Goal: Task Accomplishment & Management: Use online tool/utility

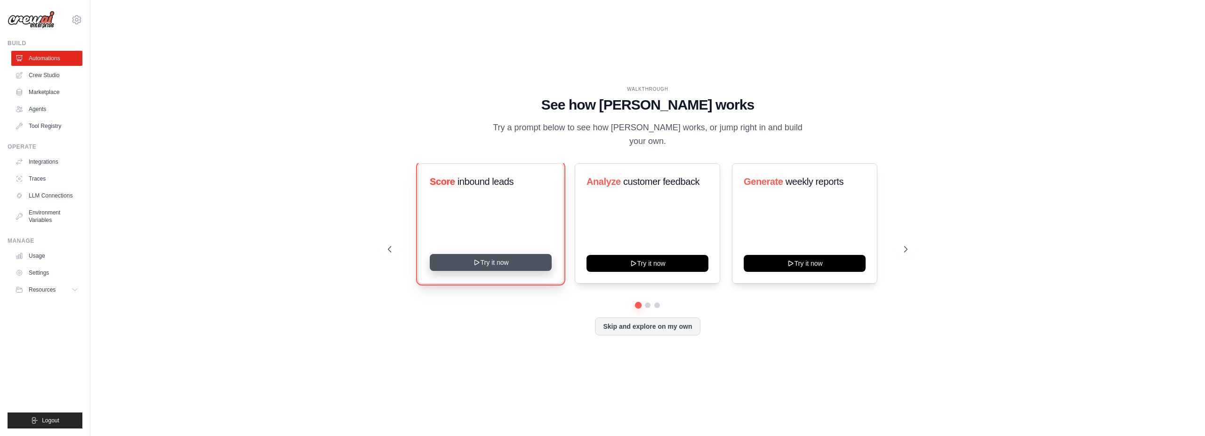
click at [466, 266] on button "Try it now" at bounding box center [491, 262] width 122 height 17
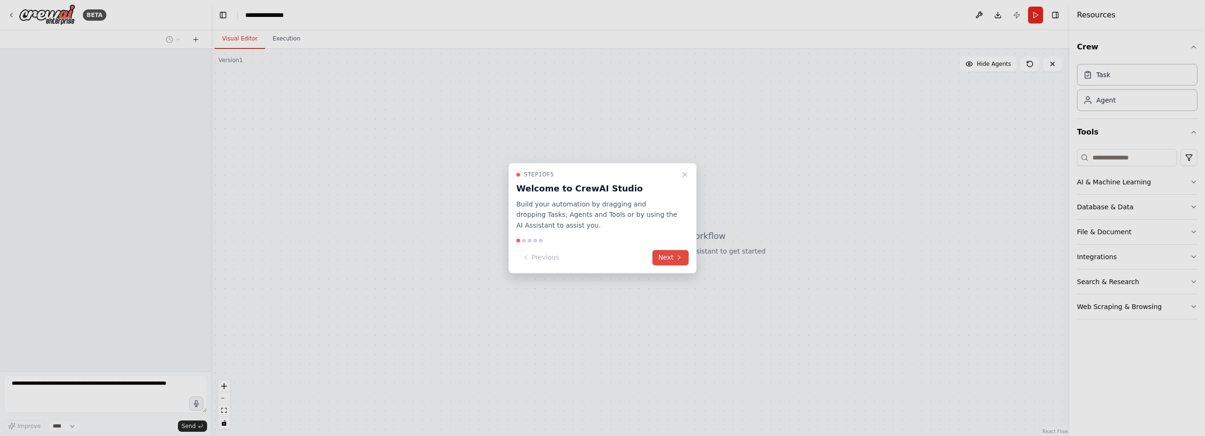
click at [670, 255] on button "Next" at bounding box center [670, 258] width 36 height 16
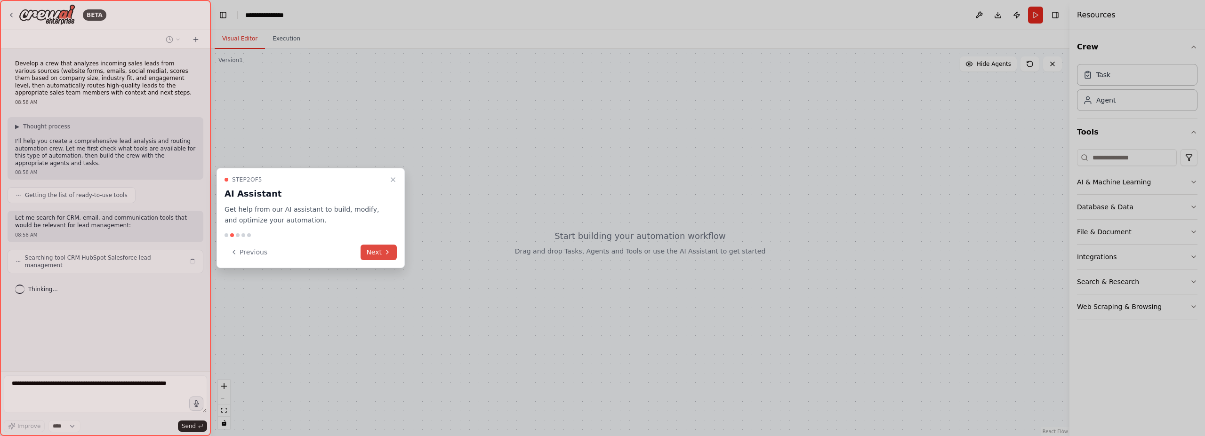
click at [381, 252] on button "Next" at bounding box center [379, 253] width 36 height 16
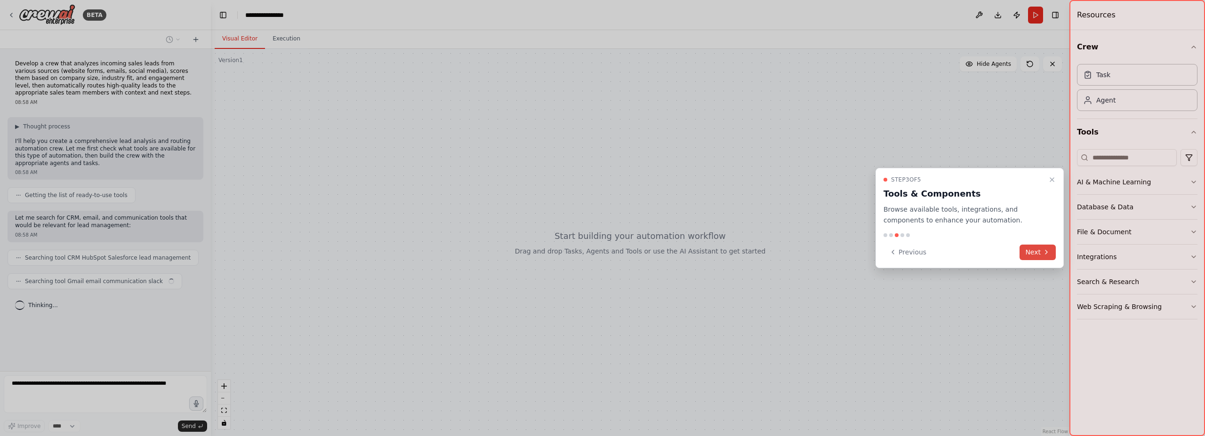
click at [1046, 251] on icon at bounding box center [1046, 253] width 8 height 8
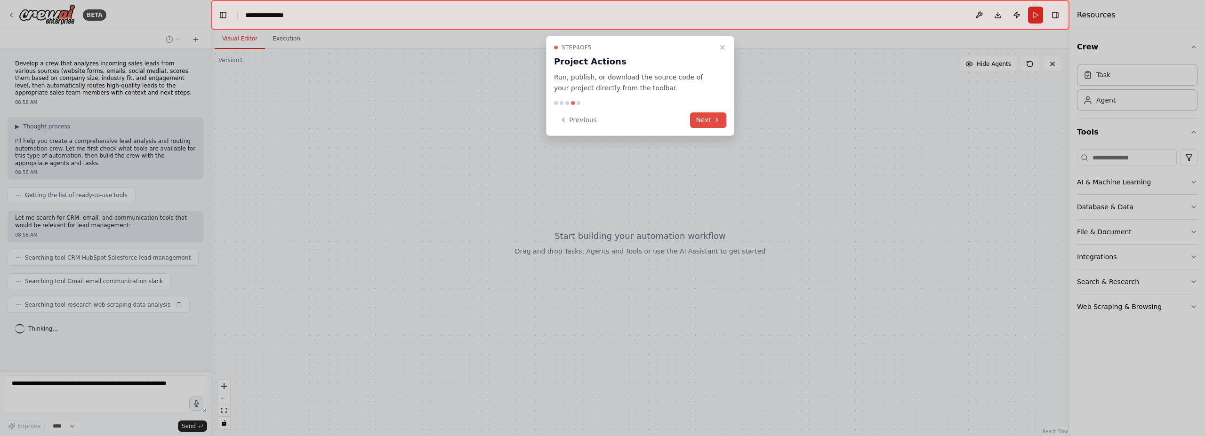
click at [711, 118] on button "Next" at bounding box center [708, 120] width 36 height 16
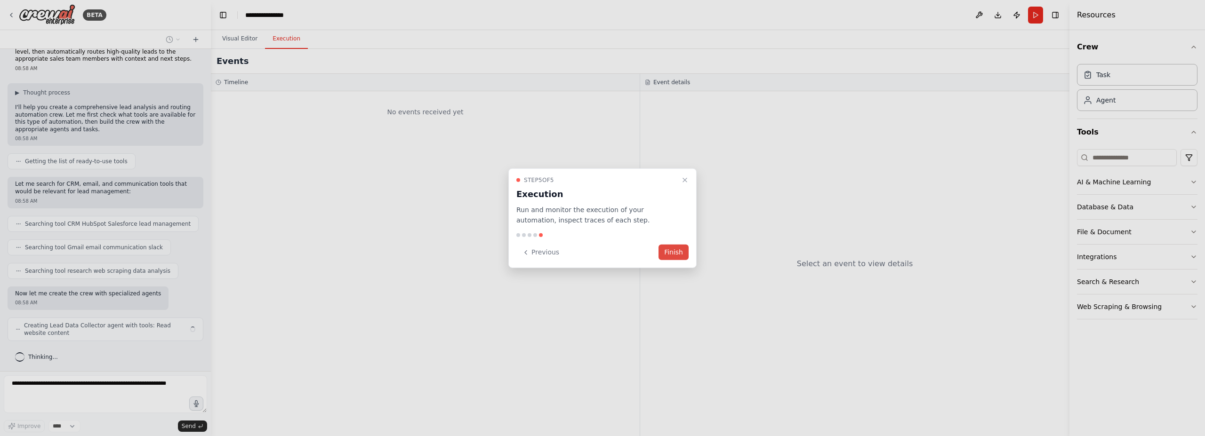
scroll to position [41, 0]
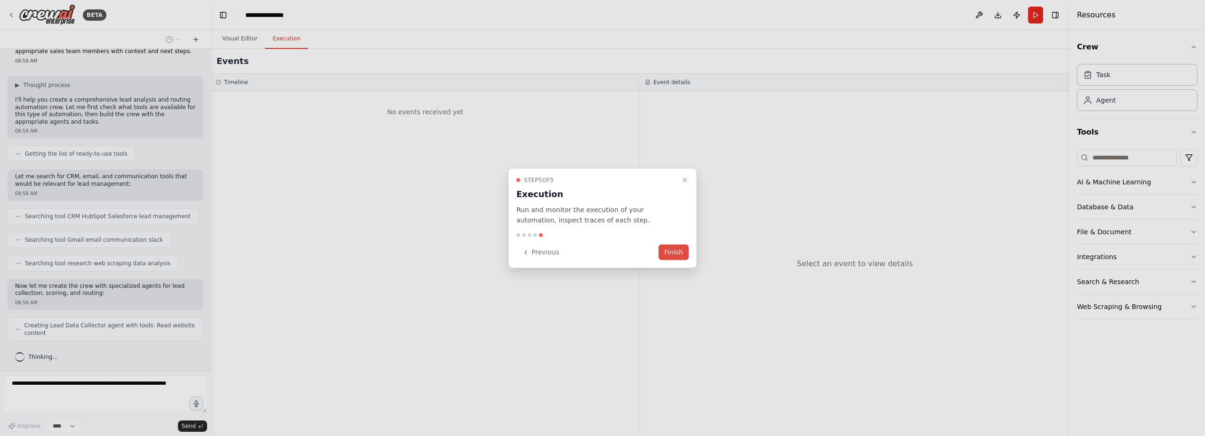
click at [679, 252] on button "Finish" at bounding box center [673, 253] width 30 height 16
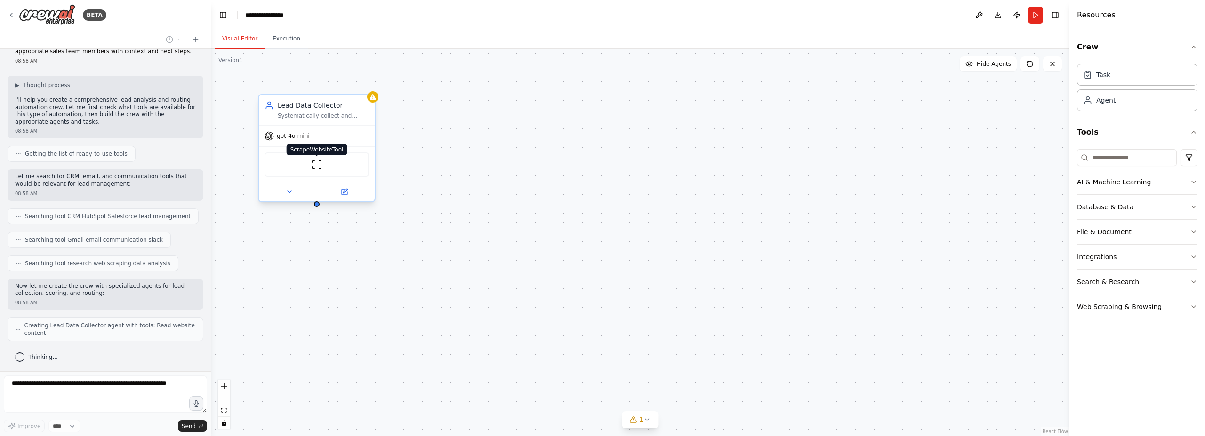
click at [319, 163] on img at bounding box center [316, 164] width 11 height 11
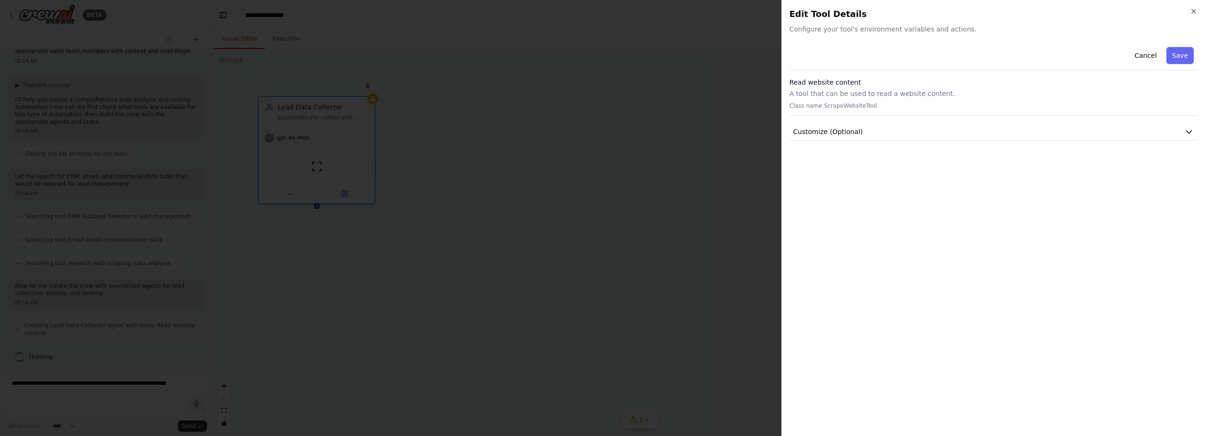
click at [323, 165] on div at bounding box center [602, 218] width 1205 height 436
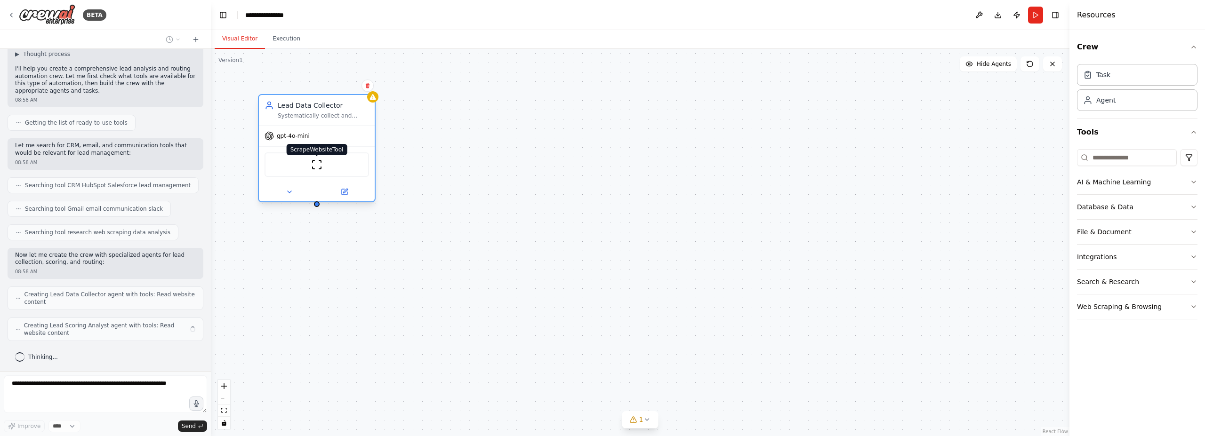
click at [316, 164] on img at bounding box center [316, 164] width 11 height 11
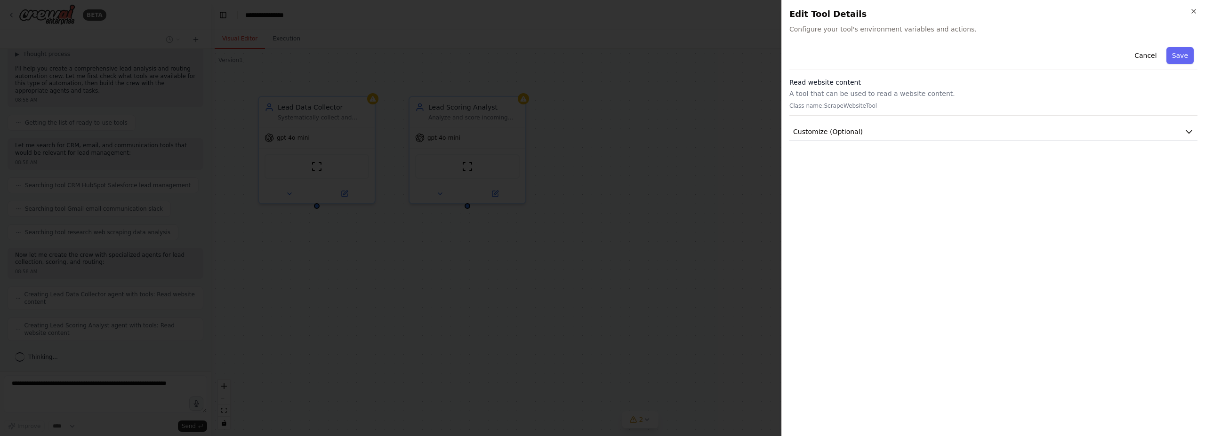
click at [906, 89] on p "A tool that can be used to read a website content." at bounding box center [993, 93] width 408 height 9
click at [857, 134] on span "Customize (Optional)" at bounding box center [828, 131] width 70 height 9
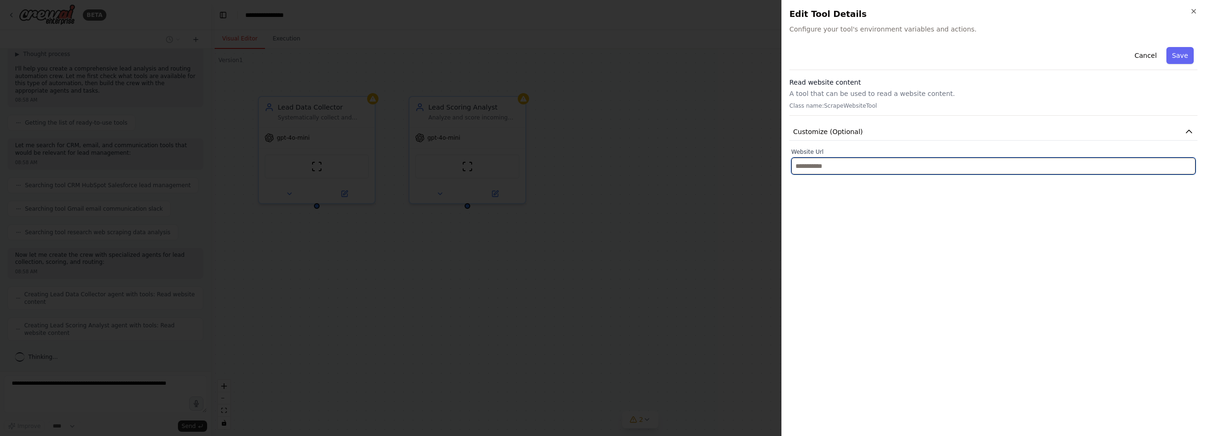
click at [838, 166] on input "text" at bounding box center [993, 166] width 404 height 17
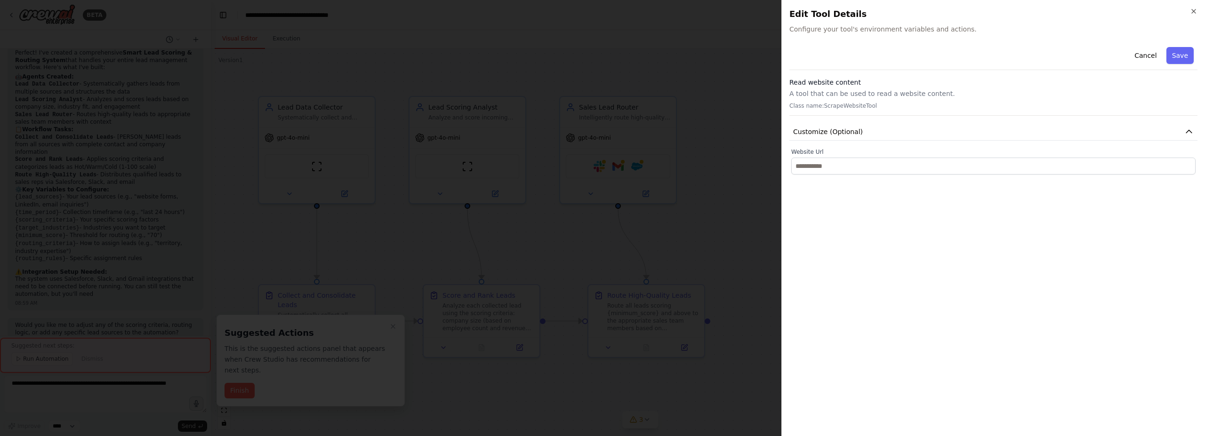
scroll to position [633, 0]
click at [955, 273] on div "Cancel Save Read website content A tool that can be used to read a website cont…" at bounding box center [993, 235] width 408 height 385
click at [819, 164] on input "text" at bounding box center [993, 166] width 404 height 17
paste input "**********"
type input "**********"
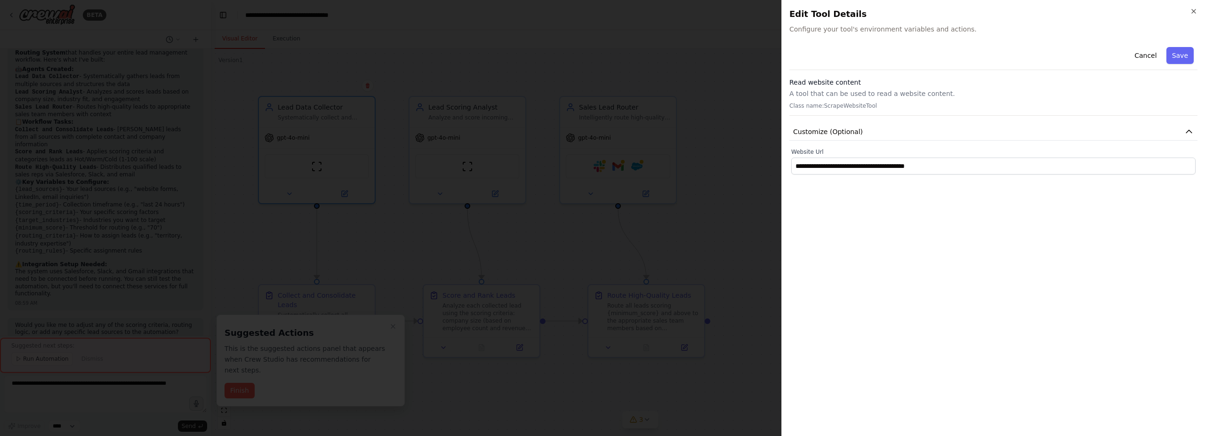
click at [1044, 221] on div "**********" at bounding box center [993, 235] width 408 height 385
click at [1174, 62] on button "Save" at bounding box center [1179, 55] width 27 height 17
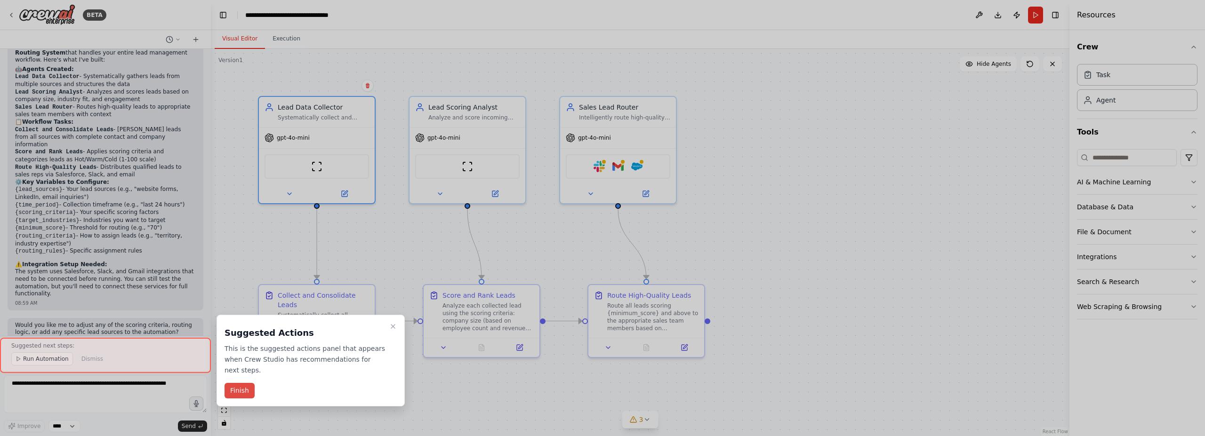
click at [240, 383] on button "Finish" at bounding box center [239, 391] width 30 height 16
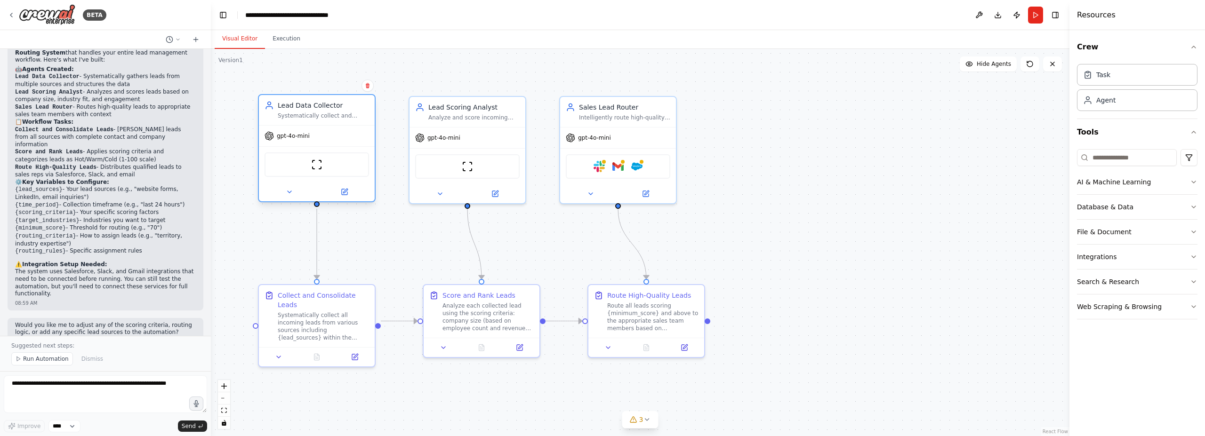
click at [340, 166] on div "ScrapeWebsiteTool" at bounding box center [317, 164] width 104 height 24
click at [315, 138] on div "gpt-4o-mini" at bounding box center [317, 136] width 116 height 21
click at [325, 157] on div "ScrapeWebsiteTool" at bounding box center [317, 164] width 104 height 24
click at [341, 80] on div ".deletable-edge-delete-btn { width: 20px; height: 20px; border: 0px solid #ffff…" at bounding box center [640, 242] width 858 height 387
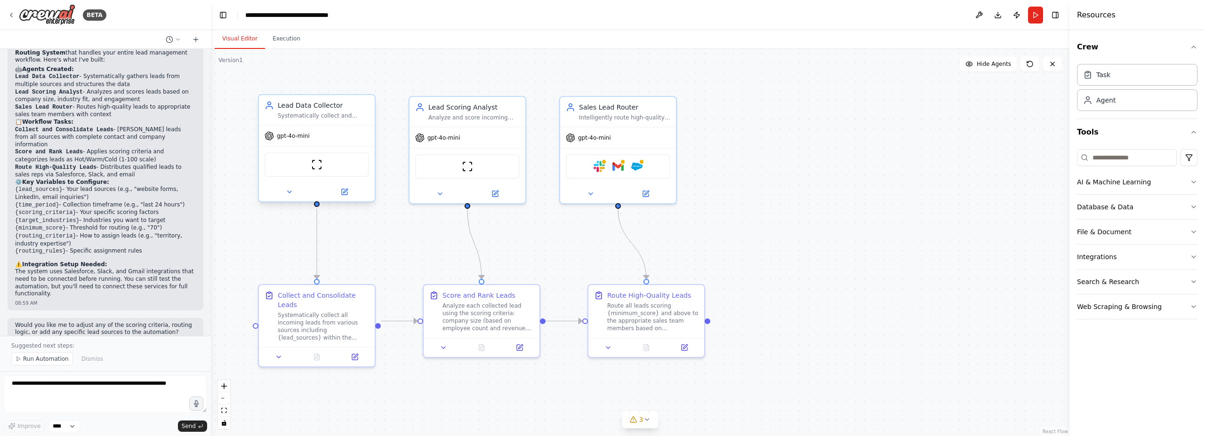
click at [320, 107] on div "Lead Data Collector" at bounding box center [323, 105] width 91 height 9
drag, startPoint x: 320, startPoint y: 107, endPoint x: 311, endPoint y: 113, distance: 10.8
click at [289, 39] on button "Execution" at bounding box center [286, 39] width 43 height 20
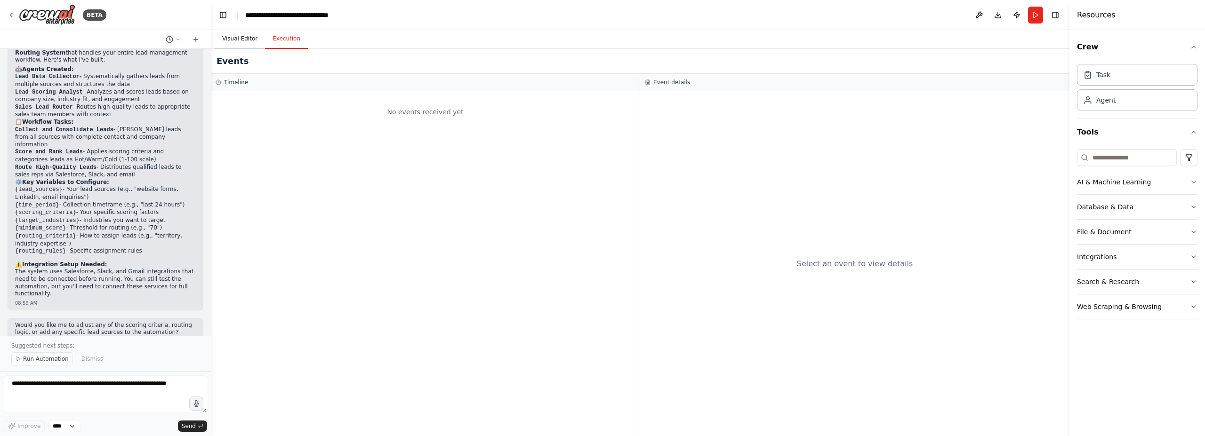
click at [242, 30] on button "Visual Editor" at bounding box center [240, 39] width 50 height 20
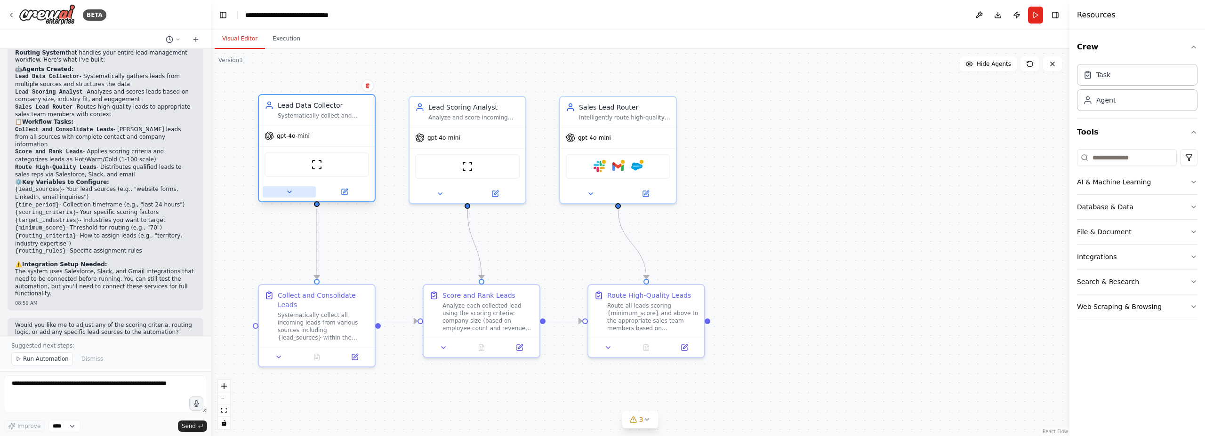
click at [287, 187] on button at bounding box center [289, 191] width 53 height 11
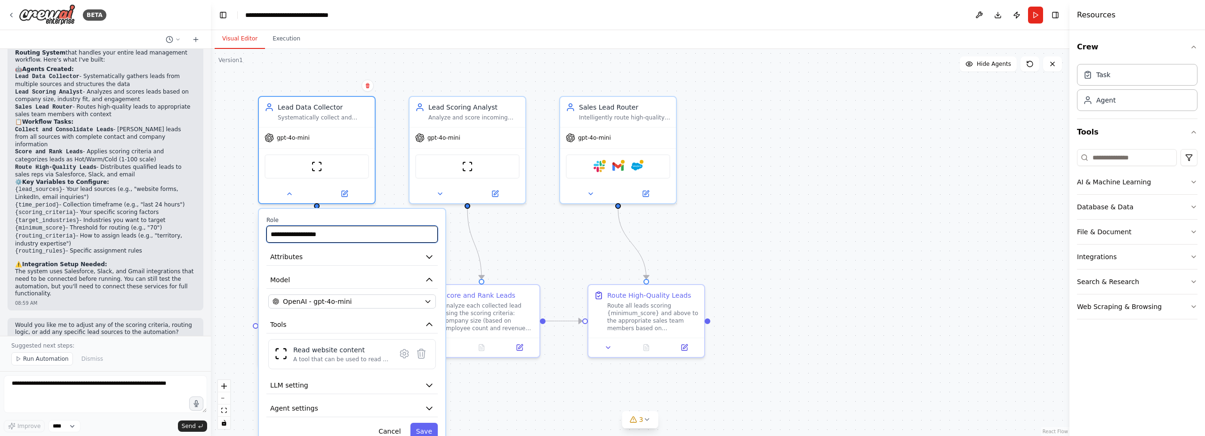
click at [362, 240] on input "**********" at bounding box center [351, 234] width 171 height 17
click at [289, 192] on icon at bounding box center [290, 192] width 4 height 2
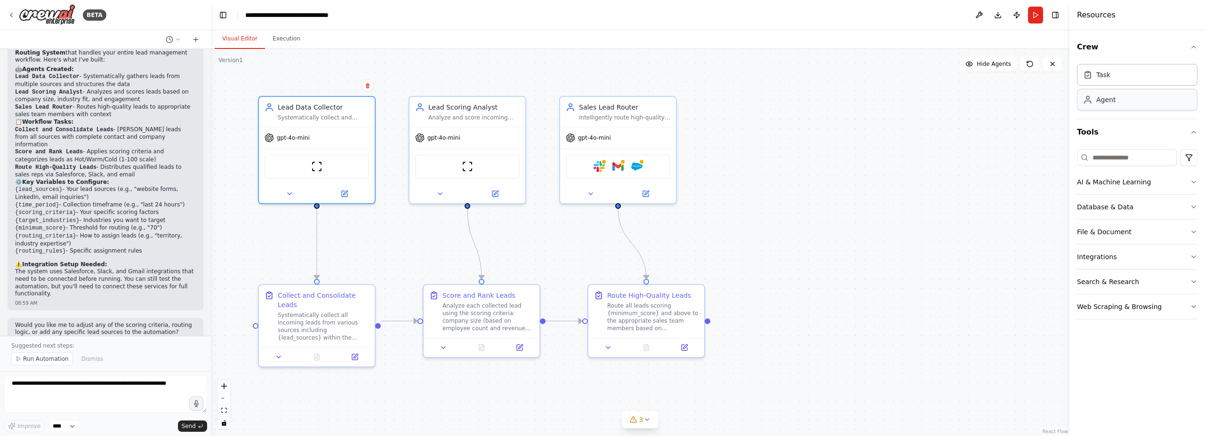
click at [1140, 103] on div "Agent" at bounding box center [1137, 100] width 120 height 22
drag, startPoint x: 856, startPoint y: 166, endPoint x: 834, endPoint y: 110, distance: 60.5
click at [834, 110] on div "Role of the agent" at bounding box center [850, 105] width 91 height 9
click at [818, 190] on icon at bounding box center [817, 190] width 8 height 8
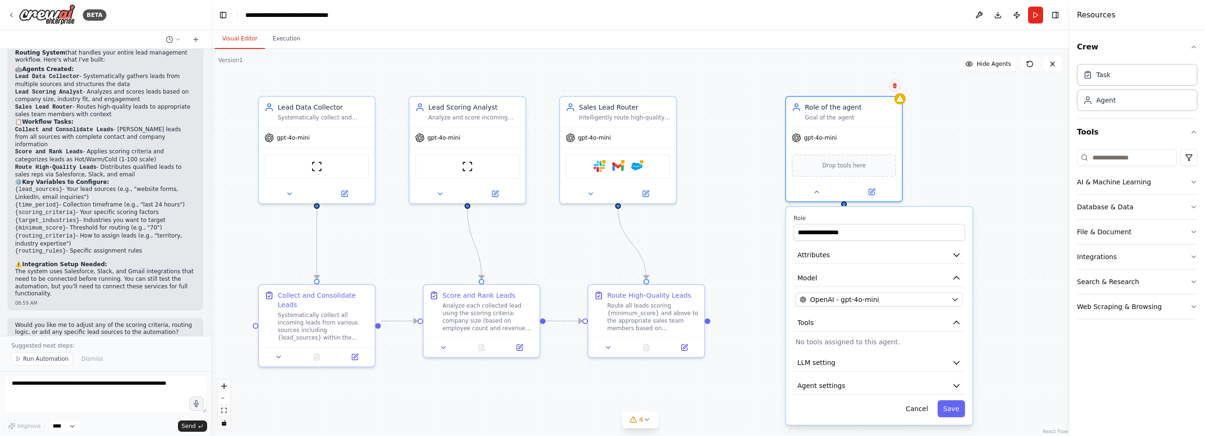
click at [896, 83] on icon at bounding box center [895, 86] width 6 height 6
click at [875, 86] on button "Confirm" at bounding box center [867, 85] width 33 height 11
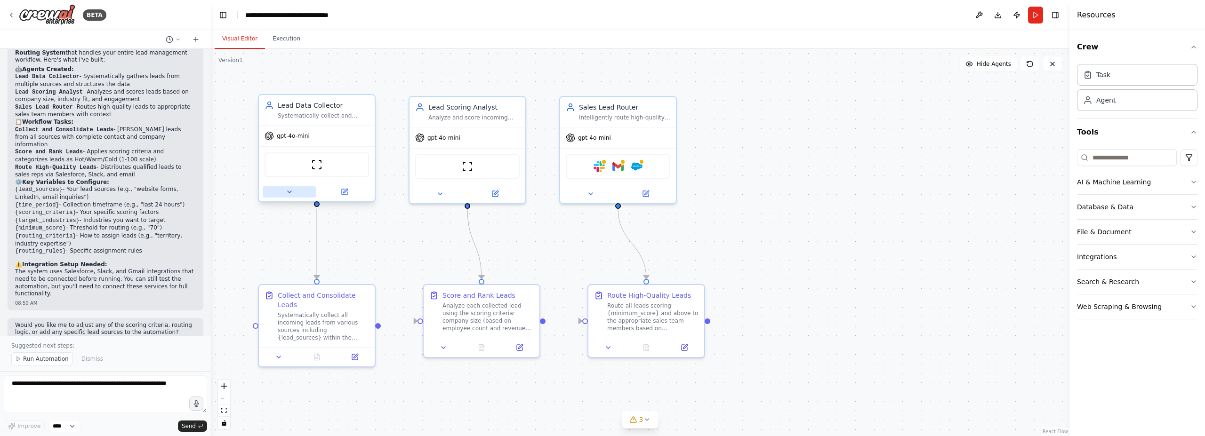
click at [300, 190] on button at bounding box center [289, 191] width 53 height 11
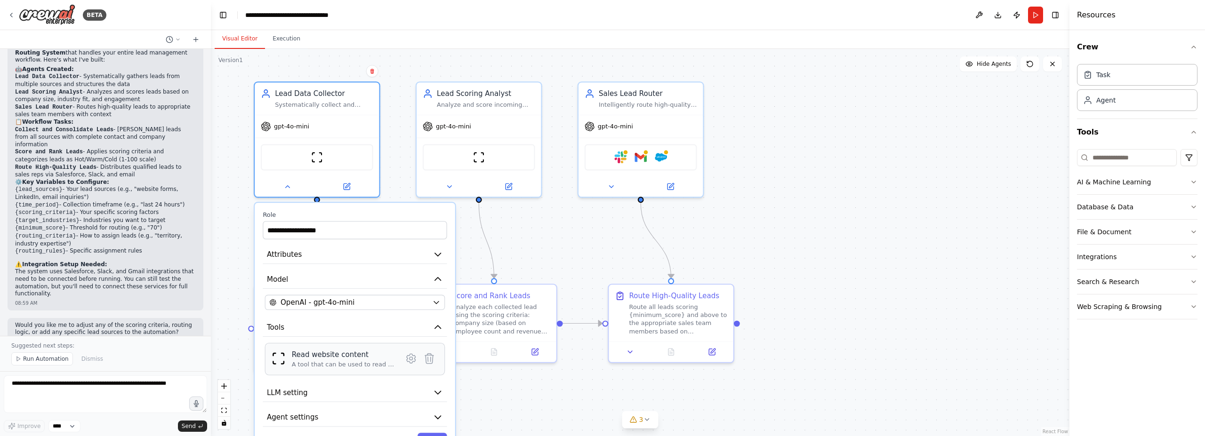
click at [304, 366] on div "A tool that can be used to read a website content." at bounding box center [344, 365] width 104 height 8
click at [324, 355] on div "Read website content" at bounding box center [344, 355] width 104 height 10
click at [417, 363] on button at bounding box center [411, 359] width 18 height 18
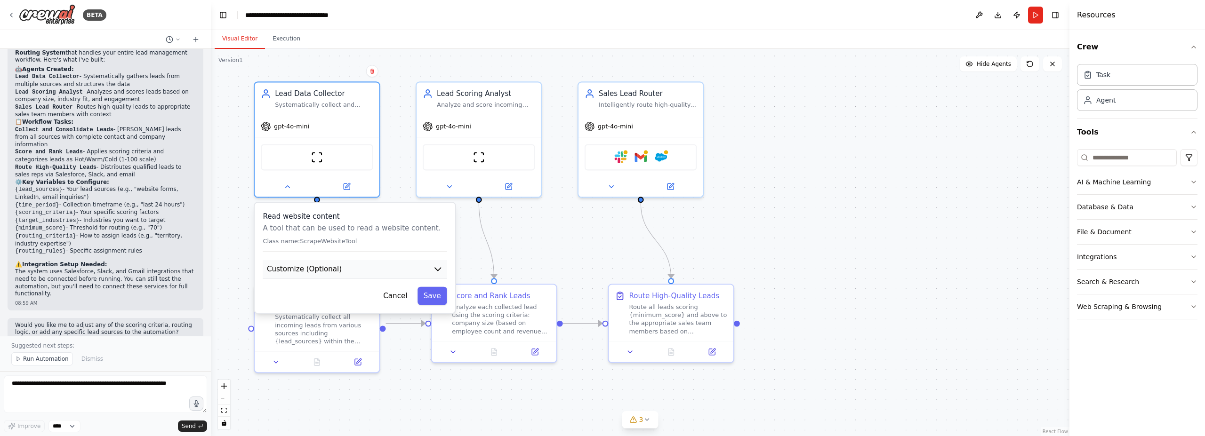
click at [345, 270] on button "Customize (Optional)" at bounding box center [355, 269] width 184 height 19
click at [300, 309] on input "text" at bounding box center [355, 306] width 180 height 18
paste input "**********"
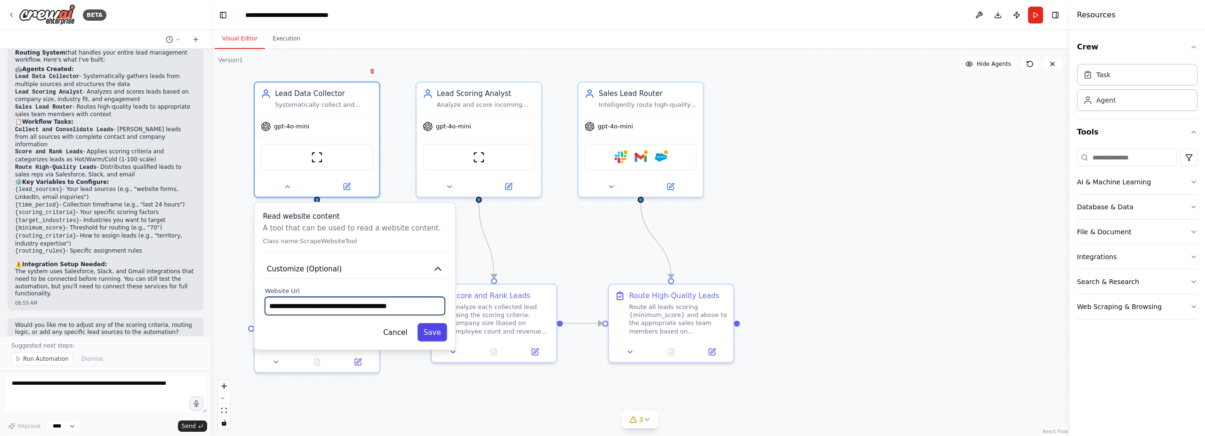
type input "**********"
click at [439, 330] on button "Save" at bounding box center [432, 332] width 30 height 18
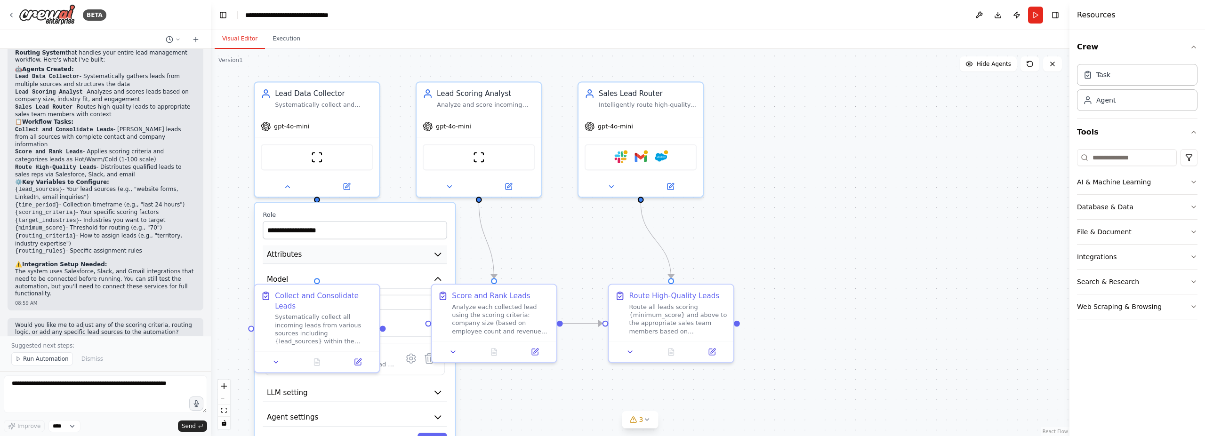
click at [356, 256] on button "Attributes" at bounding box center [355, 254] width 184 height 19
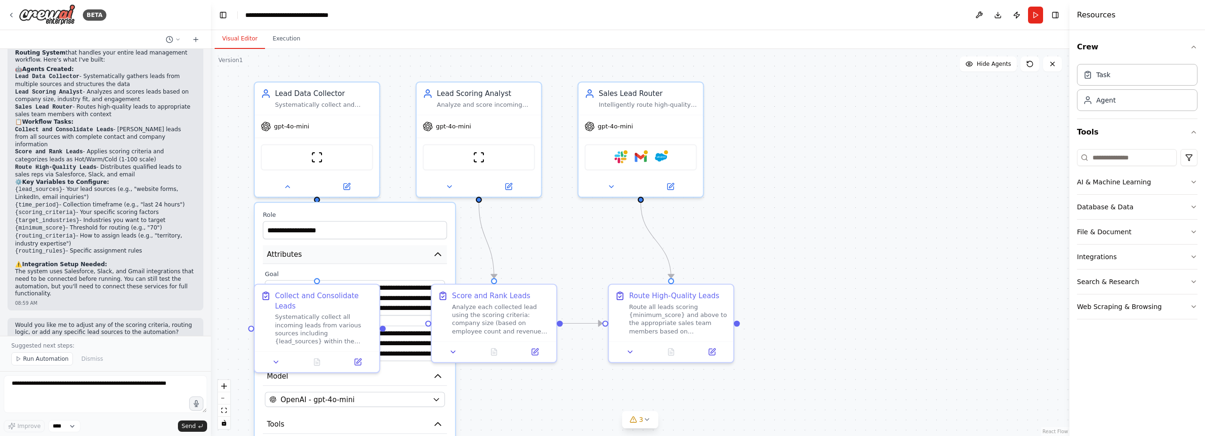
click at [356, 256] on button "Attributes" at bounding box center [355, 254] width 184 height 19
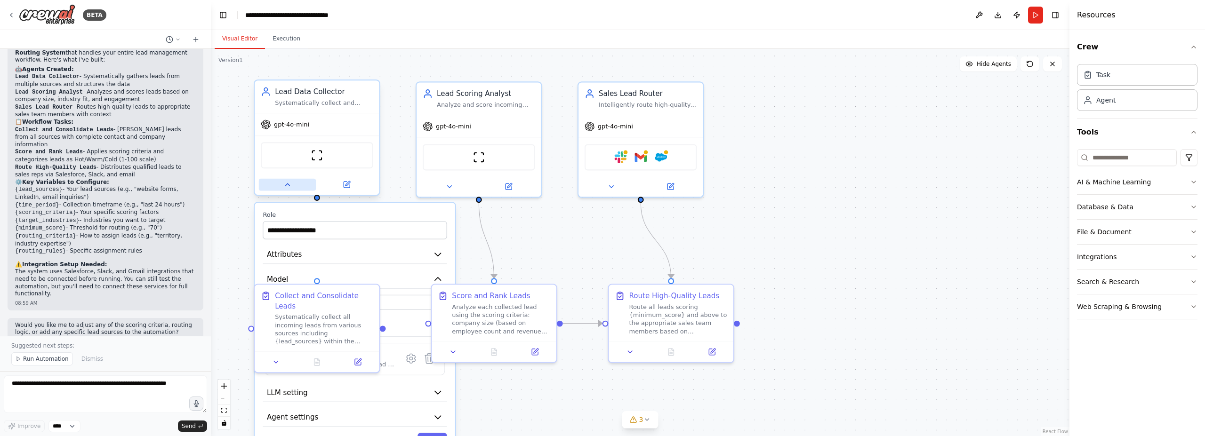
click at [281, 182] on button at bounding box center [287, 185] width 57 height 12
click at [362, 354] on button at bounding box center [357, 360] width 35 height 12
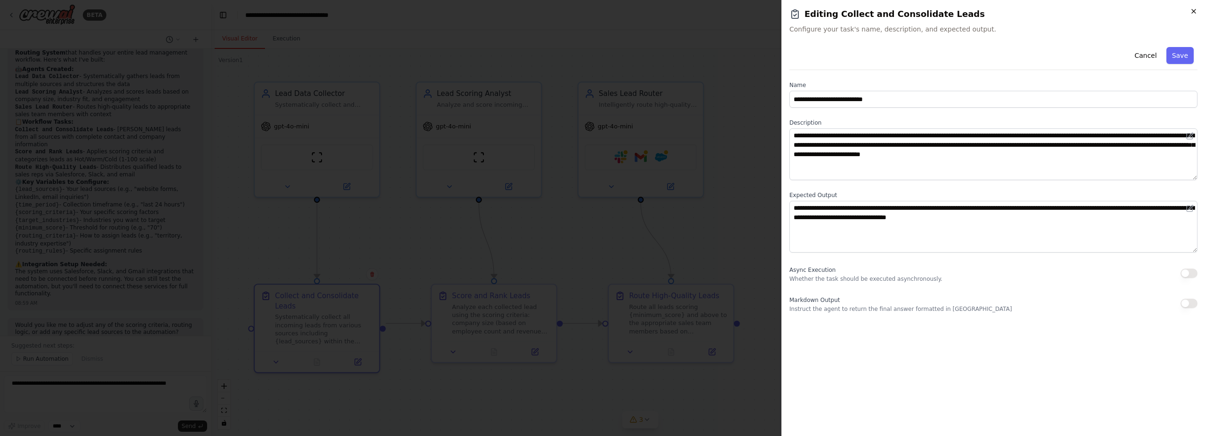
click at [1195, 11] on icon "button" at bounding box center [1194, 12] width 8 height 8
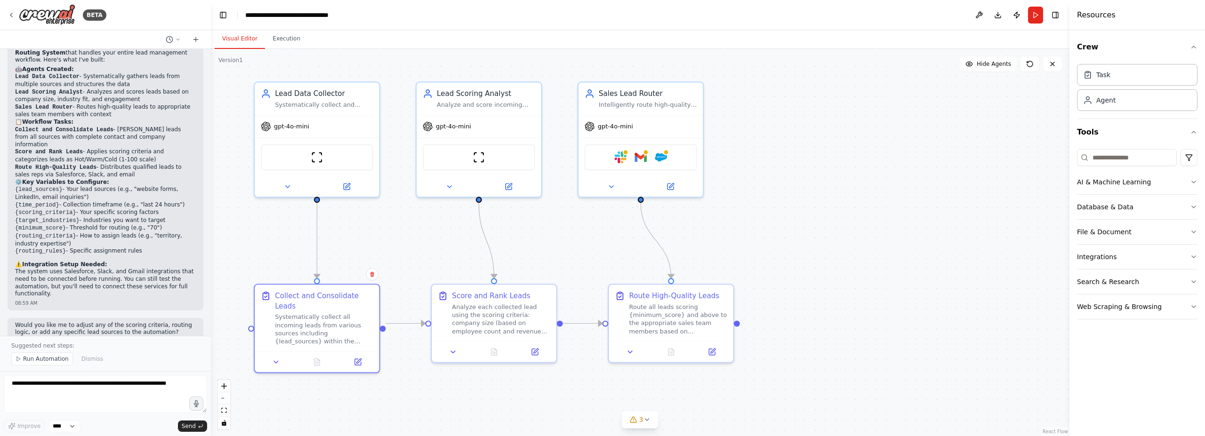
click at [403, 213] on div ".deletable-edge-delete-btn { width: 20px; height: 20px; border: 0px solid #ffff…" at bounding box center [640, 242] width 858 height 387
click at [294, 189] on button at bounding box center [287, 185] width 57 height 12
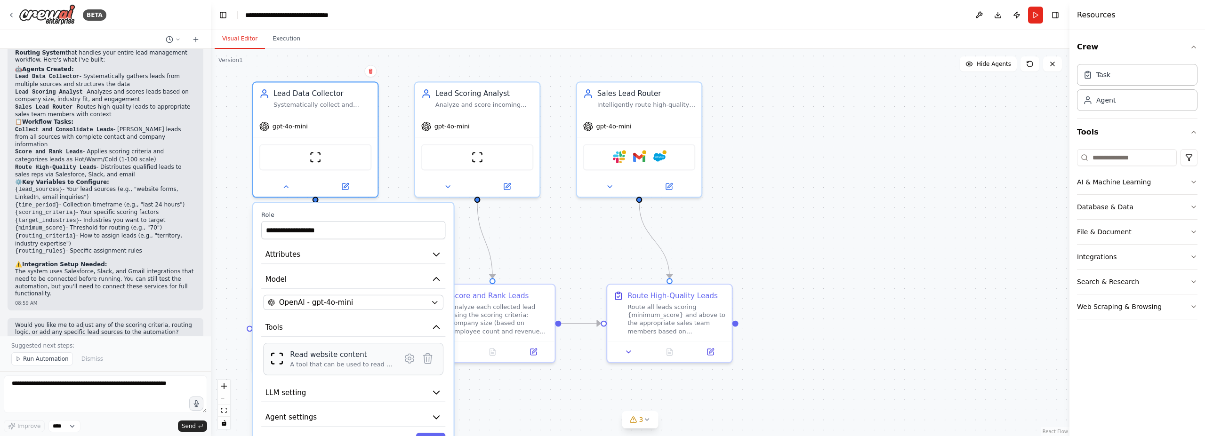
click at [343, 369] on div "Read website content A tool that can be used to read a website content." at bounding box center [353, 359] width 180 height 32
click at [408, 357] on icon at bounding box center [409, 358] width 8 height 9
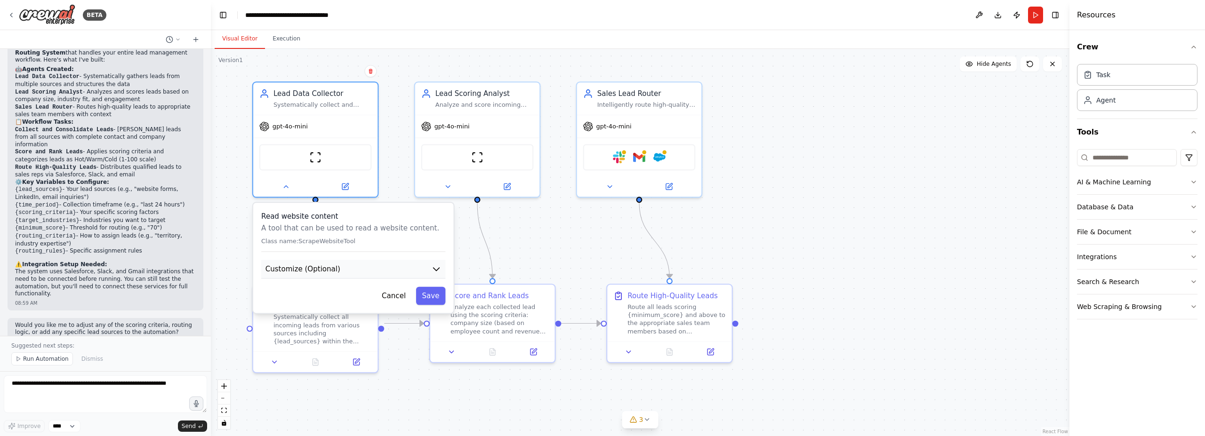
click at [399, 274] on button "Customize (Optional)" at bounding box center [353, 269] width 184 height 19
click at [402, 266] on button "Customize (Optional)" at bounding box center [353, 269] width 184 height 19
click at [399, 293] on button "Cancel" at bounding box center [394, 296] width 36 height 18
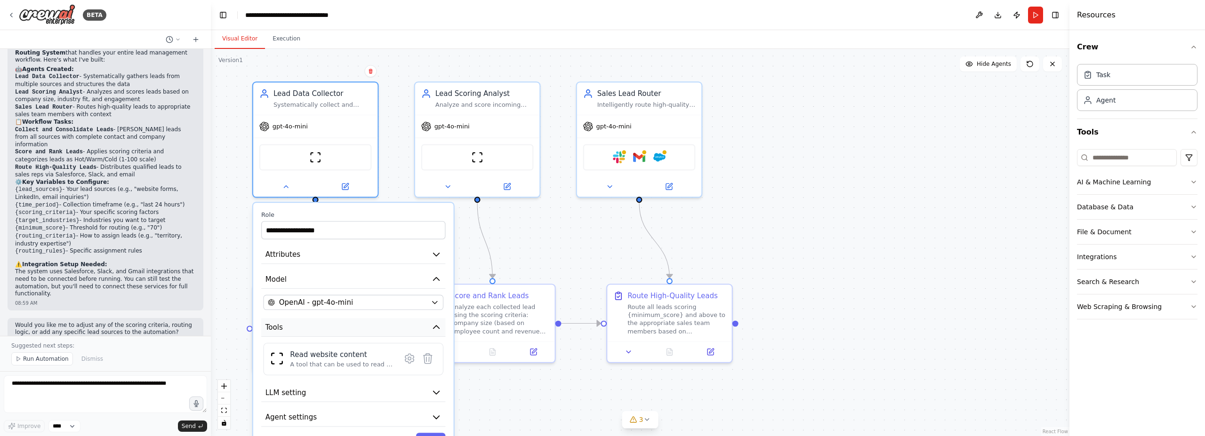
click at [356, 328] on button "Tools" at bounding box center [353, 327] width 184 height 19
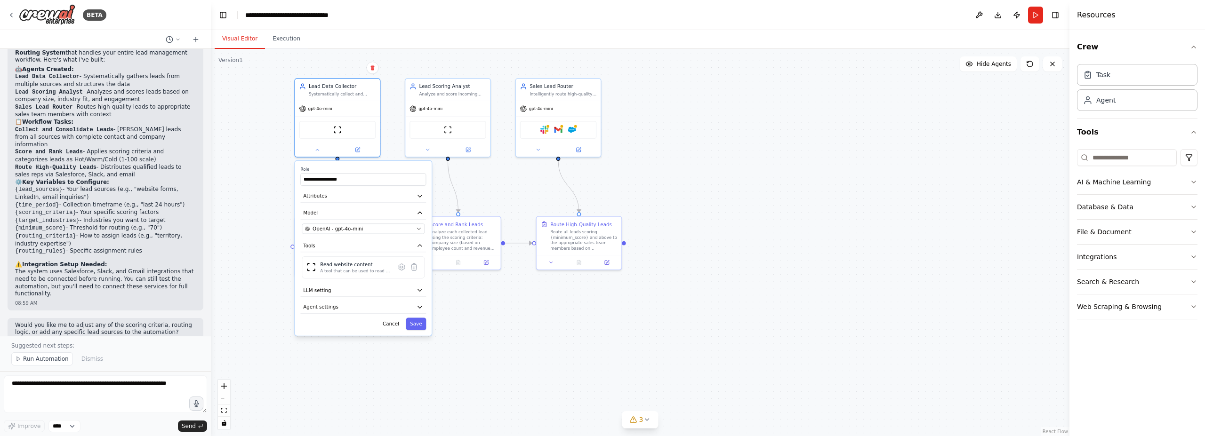
drag, startPoint x: 541, startPoint y: 262, endPoint x: 481, endPoint y: 202, distance: 84.9
click at [492, 202] on div ".deletable-edge-delete-btn { width: 20px; height: 20px; border: 0px solid #ffff…" at bounding box center [640, 242] width 858 height 387
click at [336, 292] on button "LLM setting" at bounding box center [362, 290] width 126 height 13
click at [342, 289] on button "LLM setting" at bounding box center [362, 290] width 126 height 13
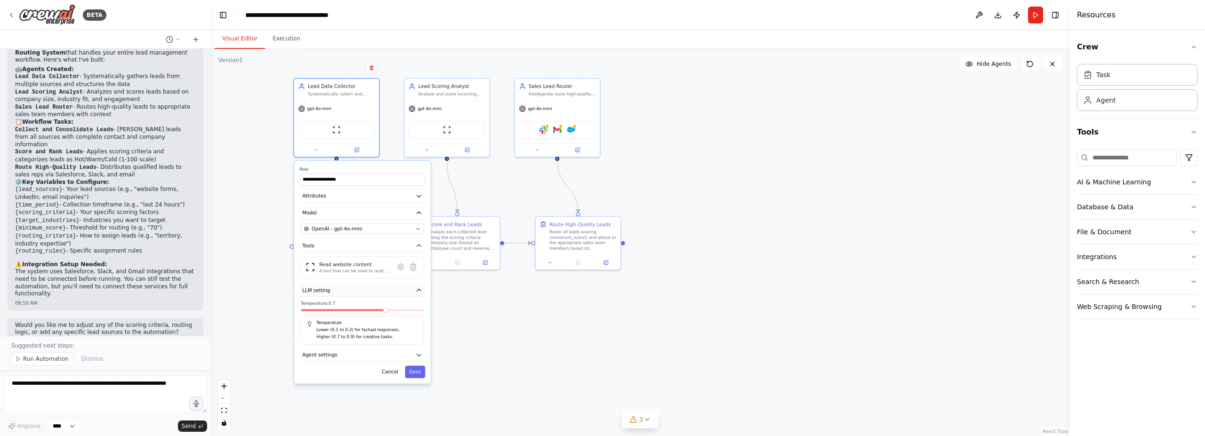
click at [342, 289] on button "LLM setting" at bounding box center [362, 290] width 126 height 13
click at [338, 311] on button "Agent settings" at bounding box center [362, 307] width 126 height 13
click at [340, 308] on button "Agent settings" at bounding box center [362, 307] width 126 height 13
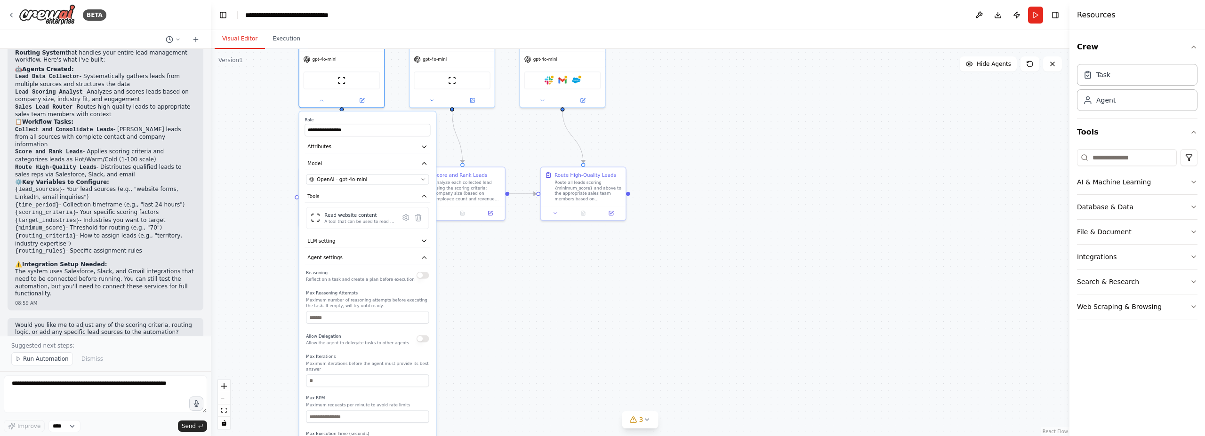
drag, startPoint x: 533, startPoint y: 342, endPoint x: 538, endPoint y: 292, distance: 49.7
click at [538, 292] on div ".deletable-edge-delete-btn { width: 20px; height: 20px; border: 0px solid #ffff…" at bounding box center [640, 242] width 858 height 387
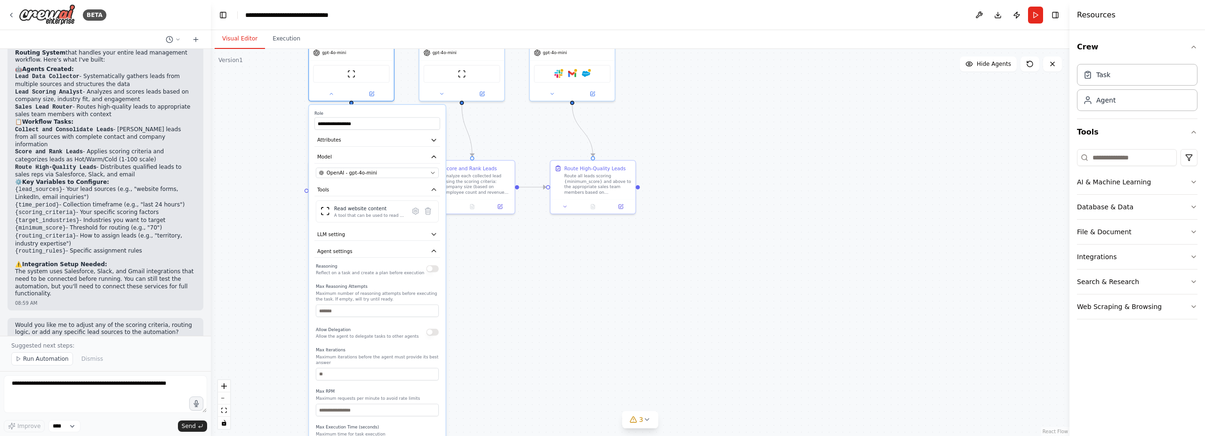
drag, startPoint x: 538, startPoint y: 292, endPoint x: 552, endPoint y: 298, distance: 14.8
click at [552, 298] on div ".deletable-edge-delete-btn { width: 20px; height: 20px; border: 0px solid #ffff…" at bounding box center [640, 242] width 858 height 387
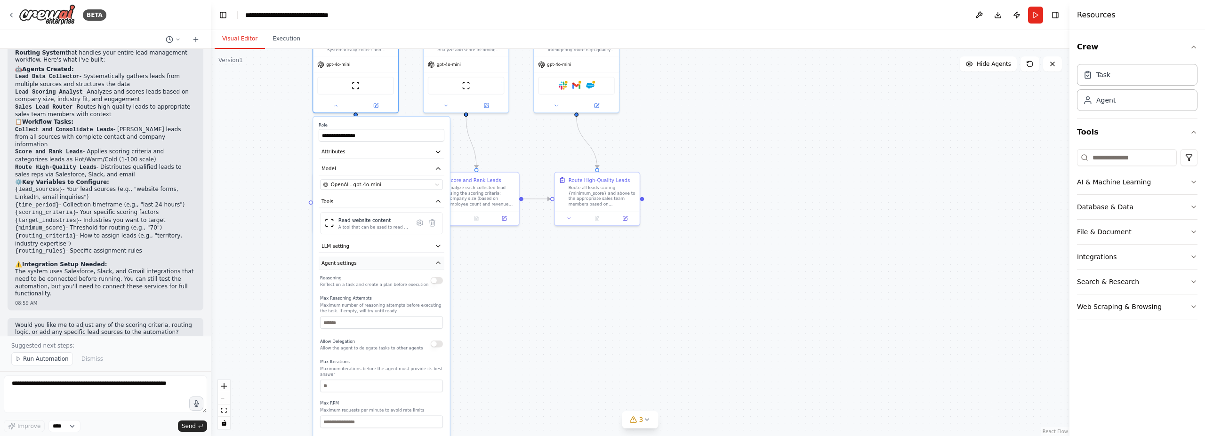
click at [378, 257] on button "Agent settings" at bounding box center [382, 263] width 126 height 13
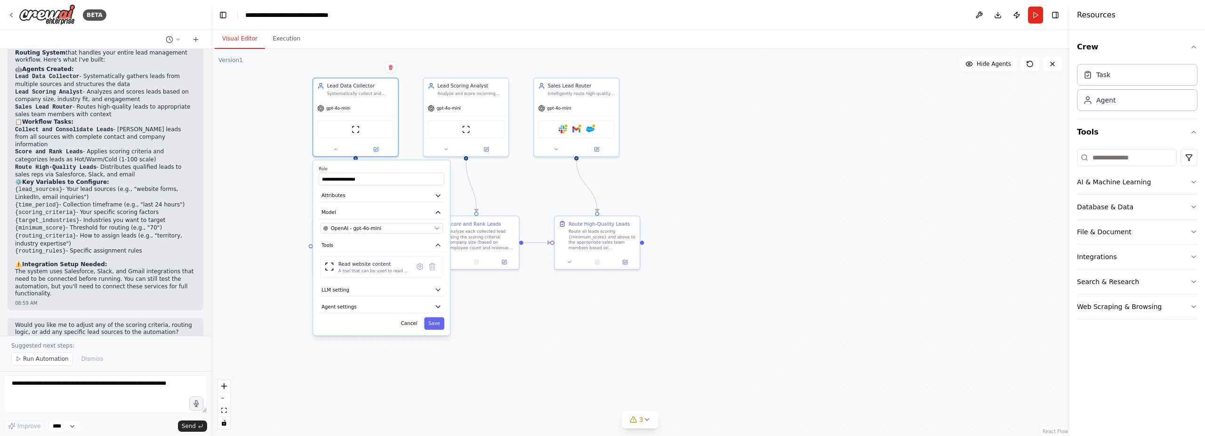
drag, startPoint x: 609, startPoint y: 303, endPoint x: 608, endPoint y: 325, distance: 22.1
click at [608, 325] on div ".deletable-edge-delete-btn { width: 20px; height: 20px; border: 0px solid #ffff…" at bounding box center [640, 242] width 858 height 387
click at [336, 145] on button at bounding box center [335, 148] width 39 height 8
click at [1034, 14] on button "Run" at bounding box center [1035, 15] width 15 height 17
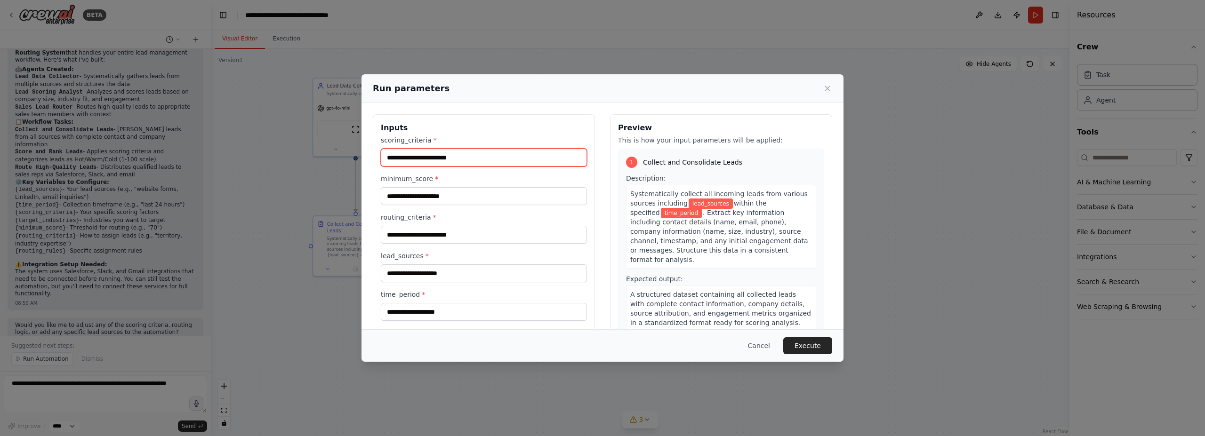
click at [474, 161] on input "scoring_criteria *" at bounding box center [484, 158] width 206 height 18
click at [753, 348] on button "Cancel" at bounding box center [758, 345] width 37 height 17
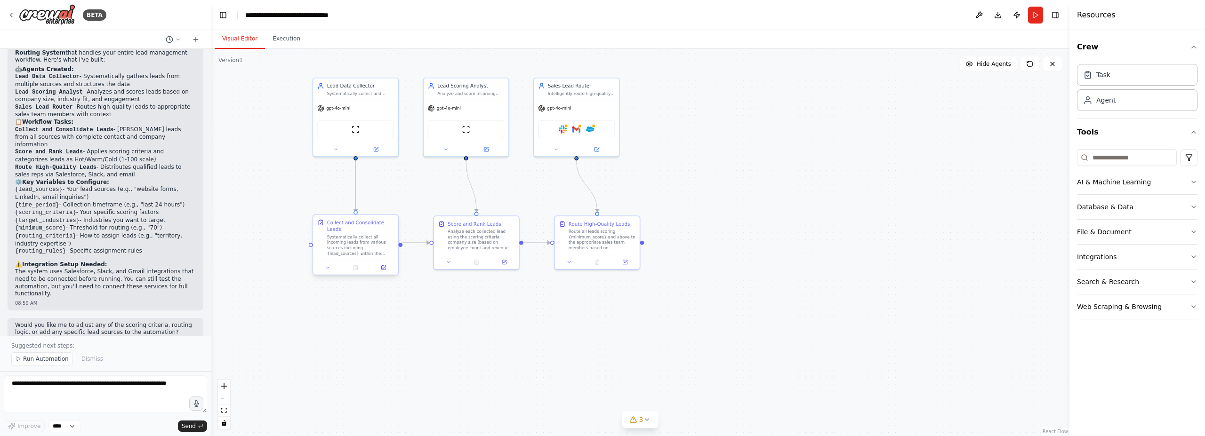
click at [342, 241] on div "Systematically collect all incoming leads from various sources including {lead_…" at bounding box center [360, 245] width 67 height 22
click at [329, 267] on icon at bounding box center [327, 267] width 3 height 1
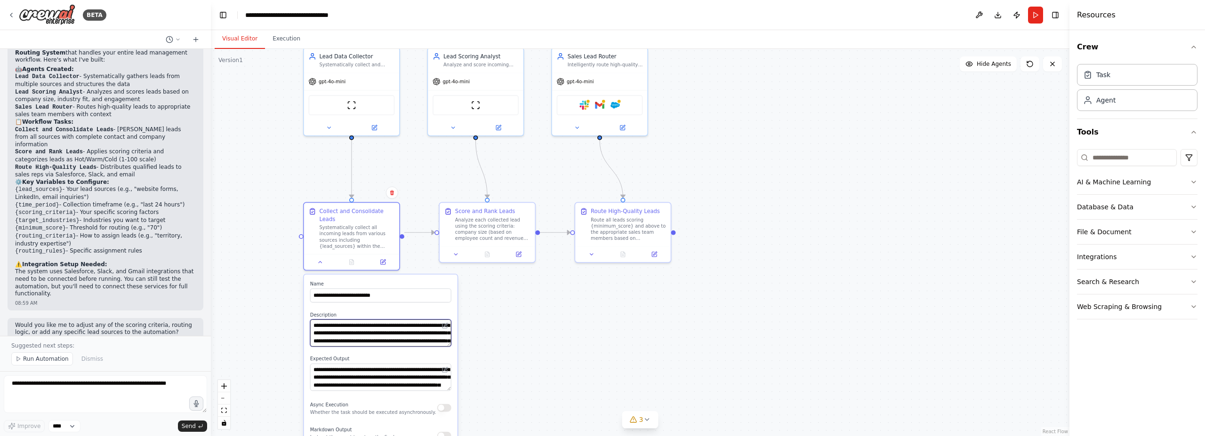
click at [422, 330] on textarea "**********" at bounding box center [380, 333] width 141 height 27
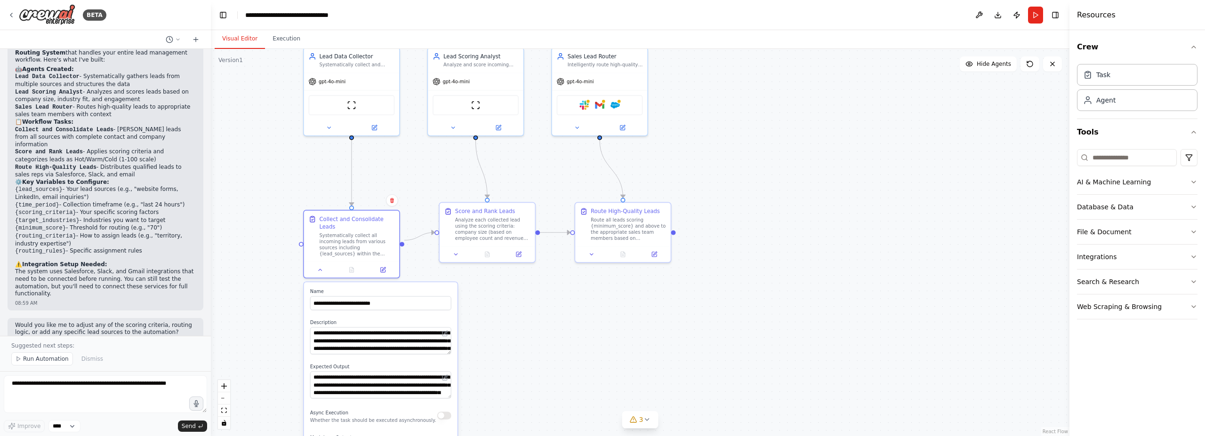
click at [452, 326] on div "**********" at bounding box center [380, 382] width 153 height 201
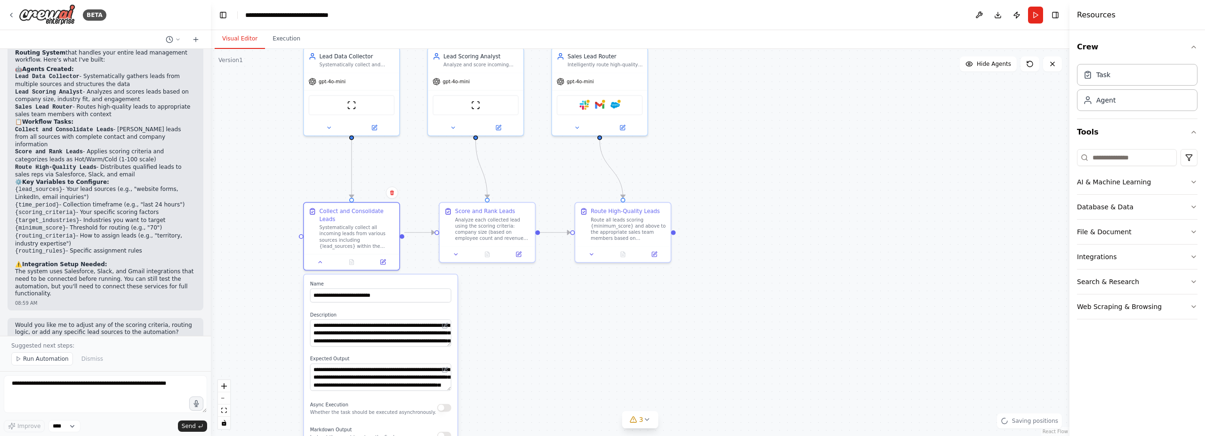
drag, startPoint x: 456, startPoint y: 323, endPoint x: 456, endPoint y: 317, distance: 5.6
click at [456, 317] on div "**********" at bounding box center [380, 375] width 153 height 201
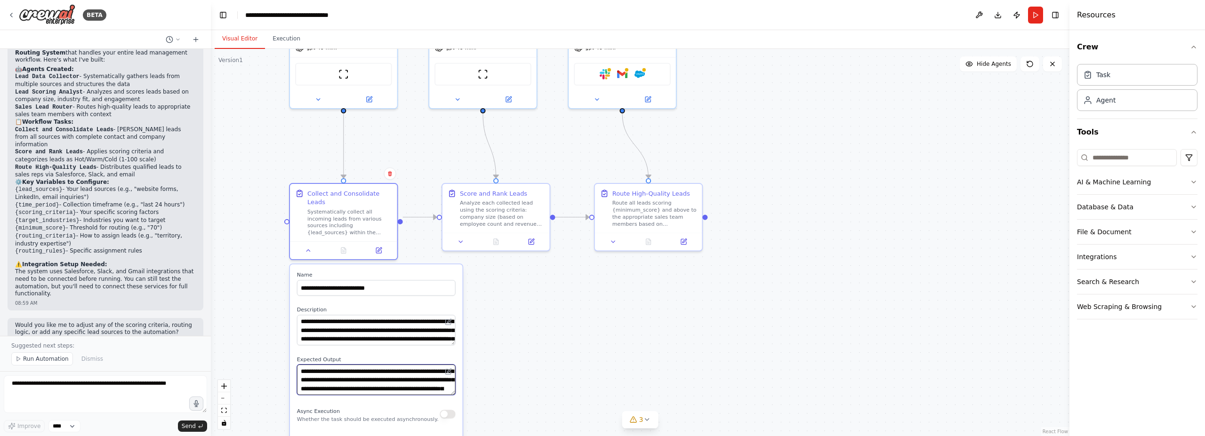
click at [413, 366] on textarea "**********" at bounding box center [376, 380] width 159 height 31
click at [499, 220] on div "Analyze each collected lead using the scoring criteria: company size (based on …" at bounding box center [502, 212] width 85 height 28
click at [540, 244] on button at bounding box center [531, 240] width 30 height 10
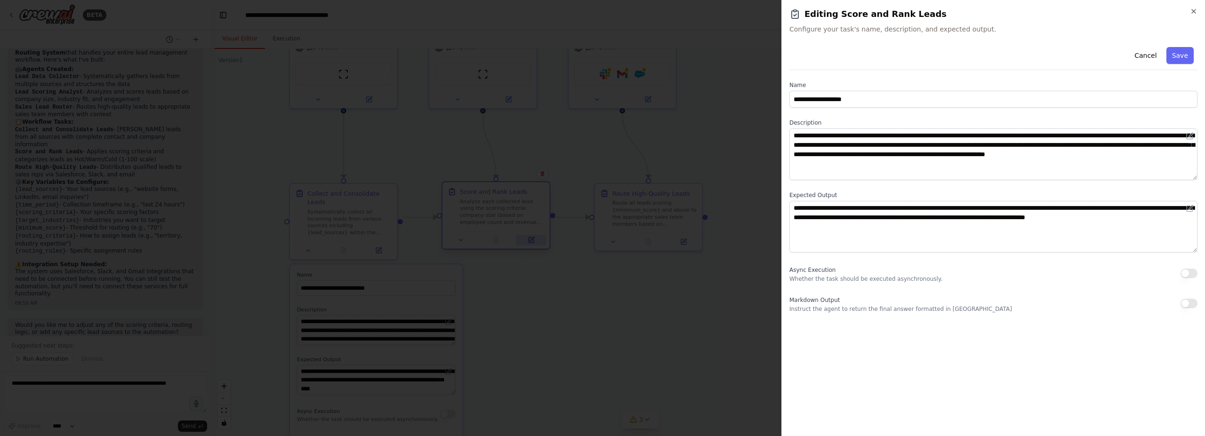
scroll to position [633, 0]
click at [671, 337] on div at bounding box center [602, 218] width 1205 height 436
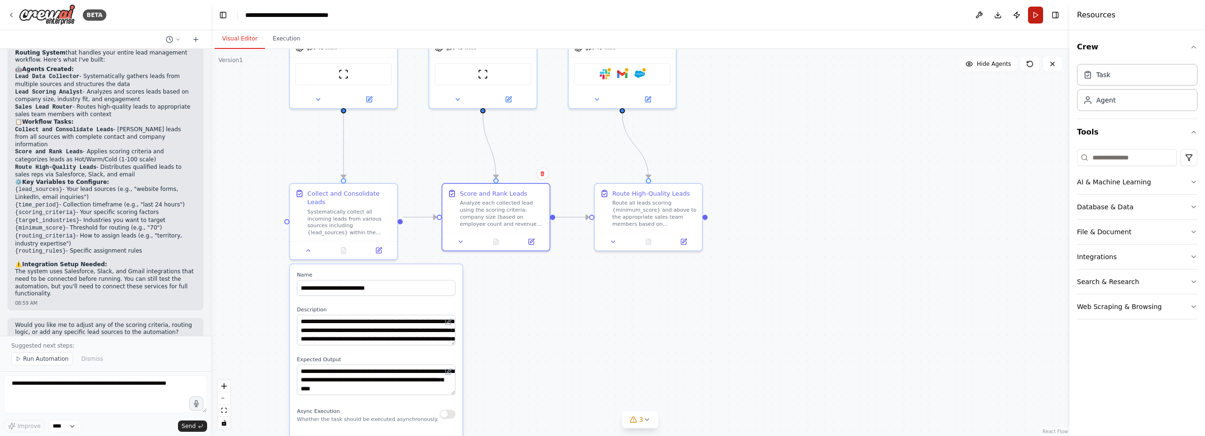
click at [1035, 14] on button "Run" at bounding box center [1035, 15] width 15 height 17
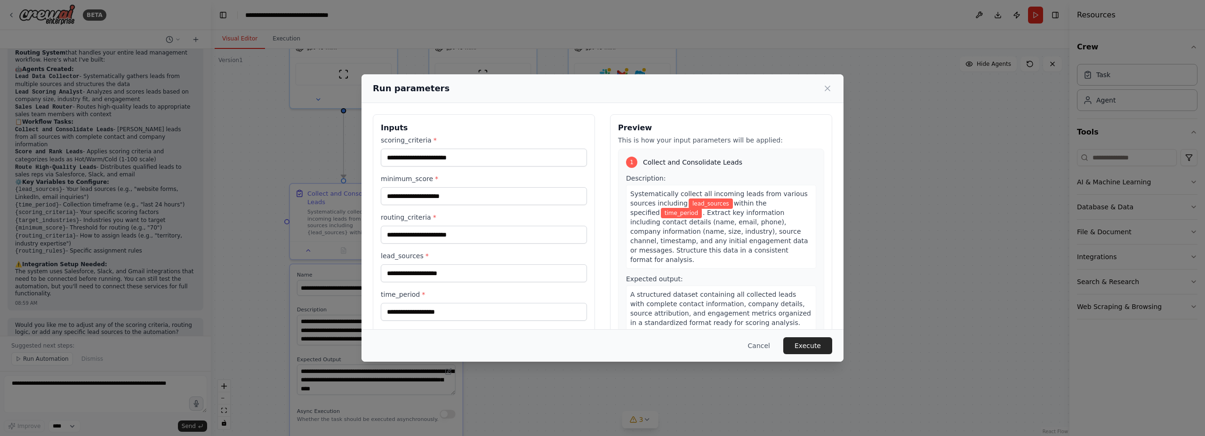
scroll to position [88, 0]
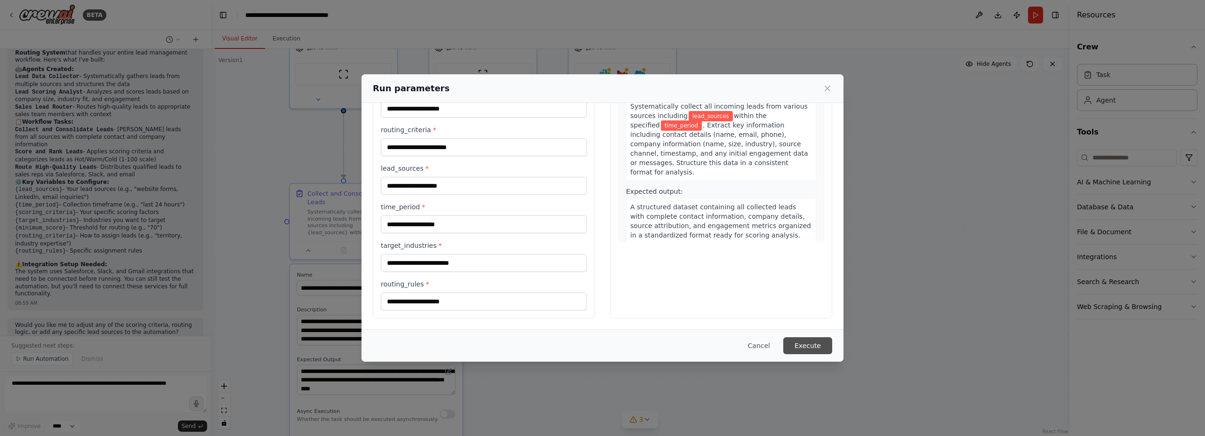
click at [813, 344] on button "Execute" at bounding box center [807, 345] width 49 height 17
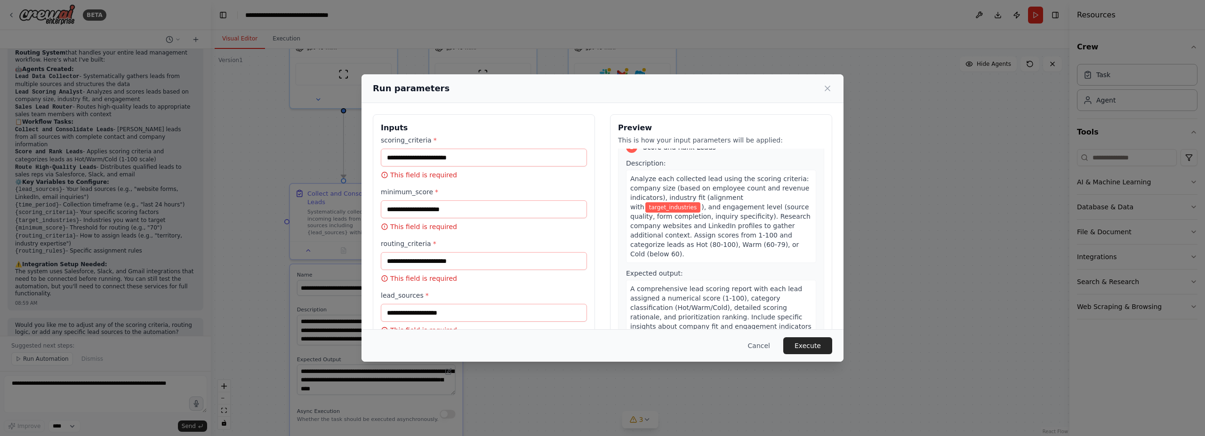
scroll to position [0, 0]
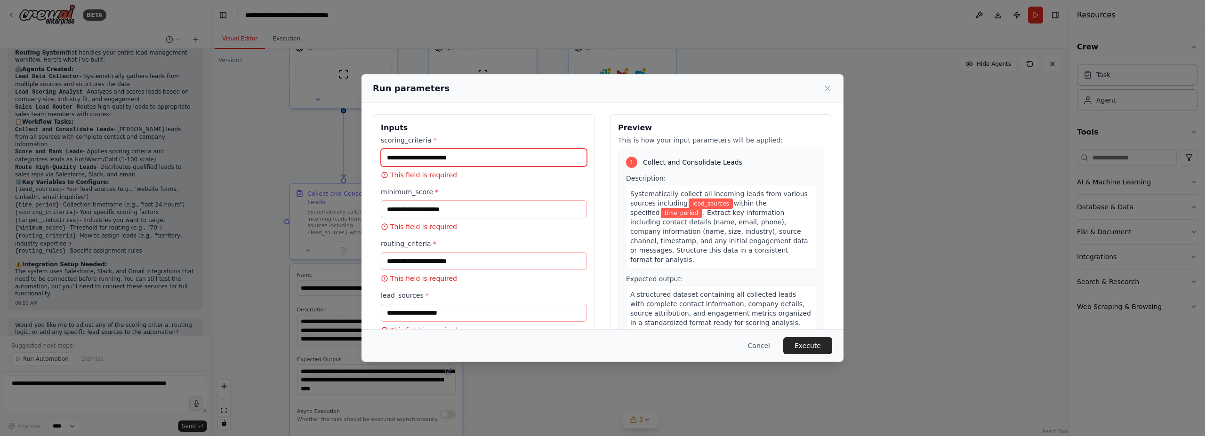
click at [420, 159] on input "scoring_criteria *" at bounding box center [484, 158] width 206 height 18
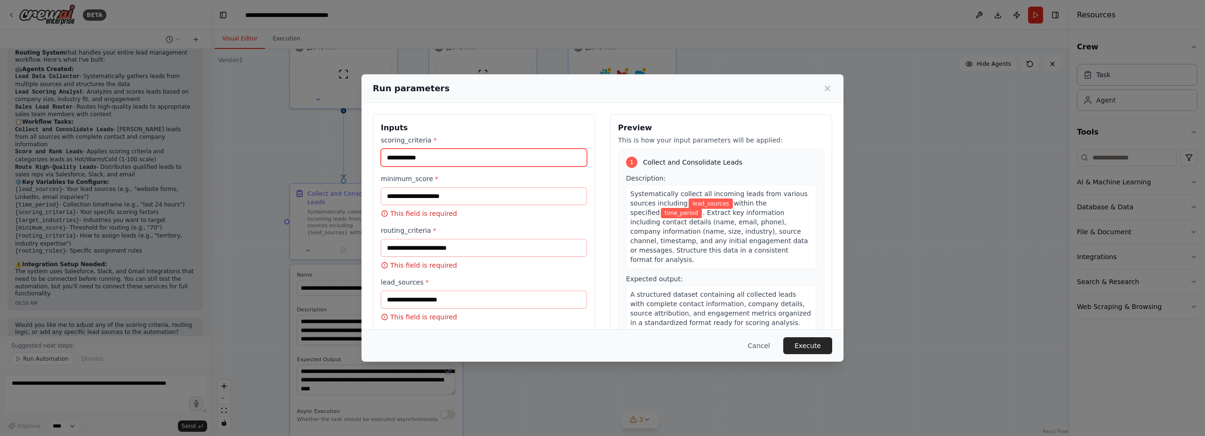
type input "**********"
type input "*"
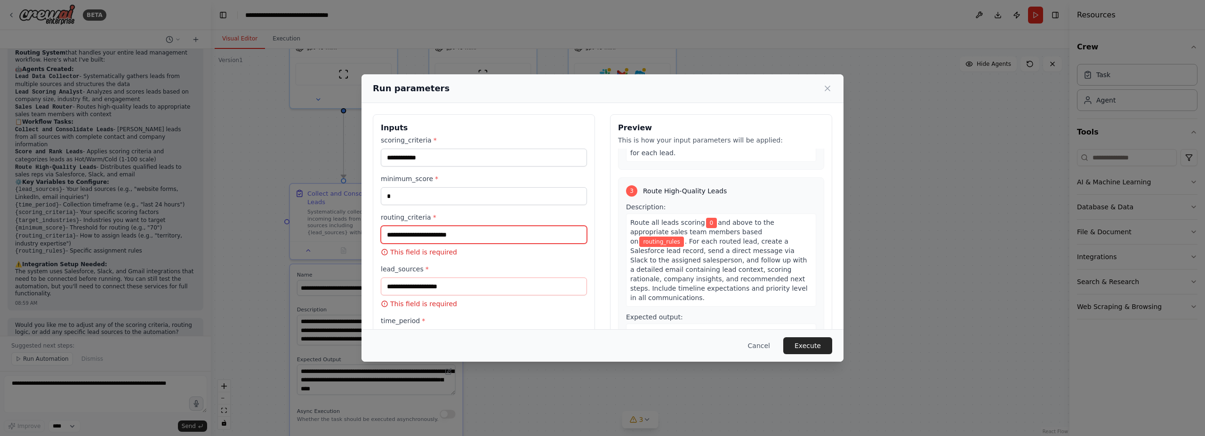
scroll to position [407, 0]
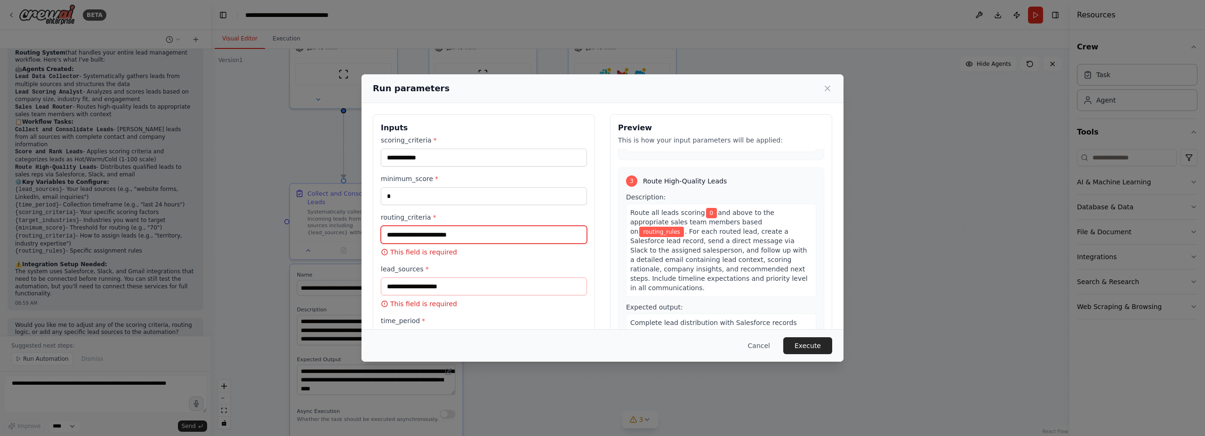
click at [479, 235] on input "routing_criteria *" at bounding box center [484, 235] width 206 height 18
type input "**********"
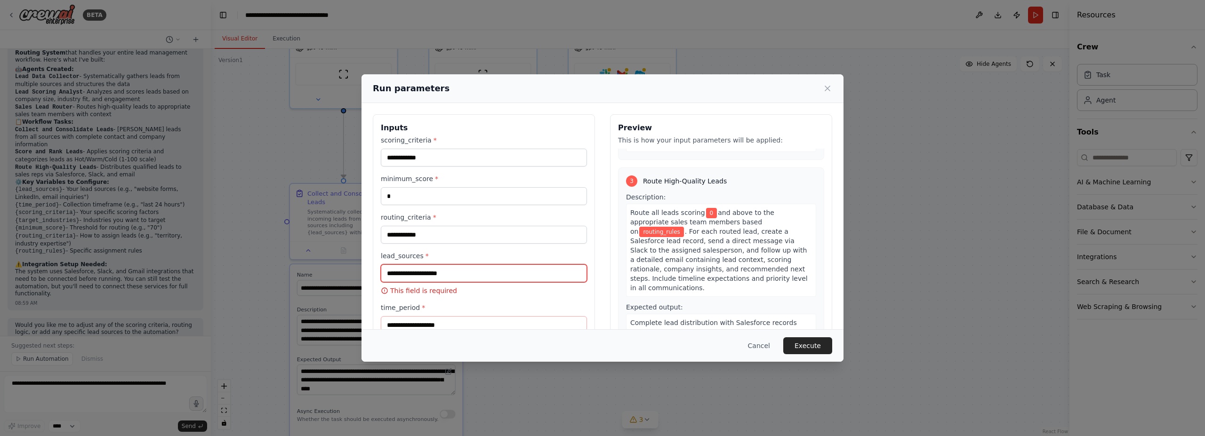
click at [490, 280] on input "lead_sources *" at bounding box center [484, 274] width 206 height 18
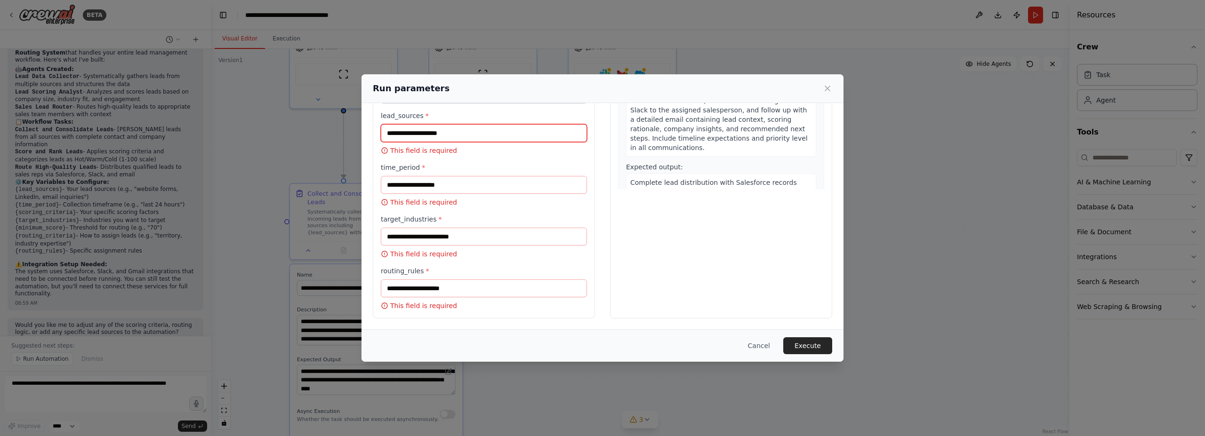
click at [445, 132] on input "lead_sources *" at bounding box center [484, 133] width 206 height 18
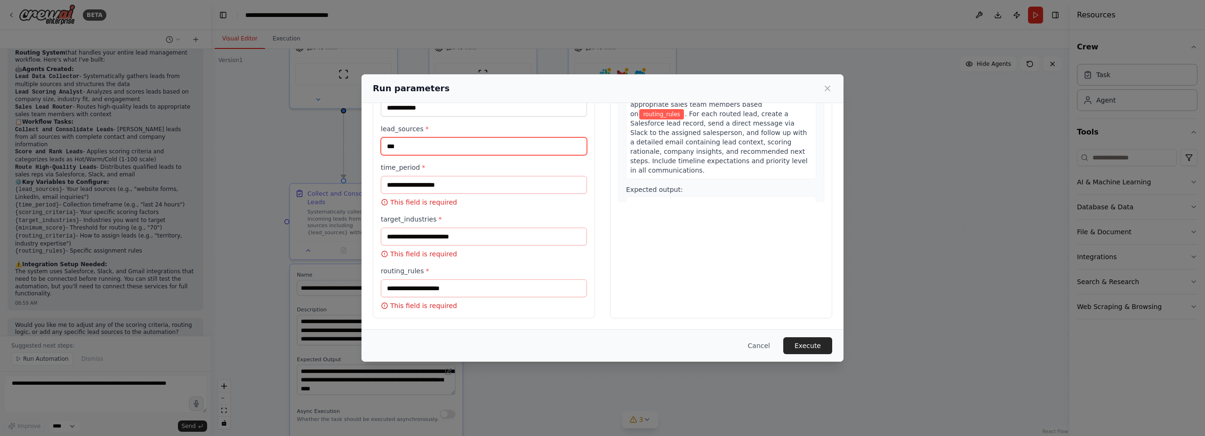
scroll to position [407, 0]
type input "******"
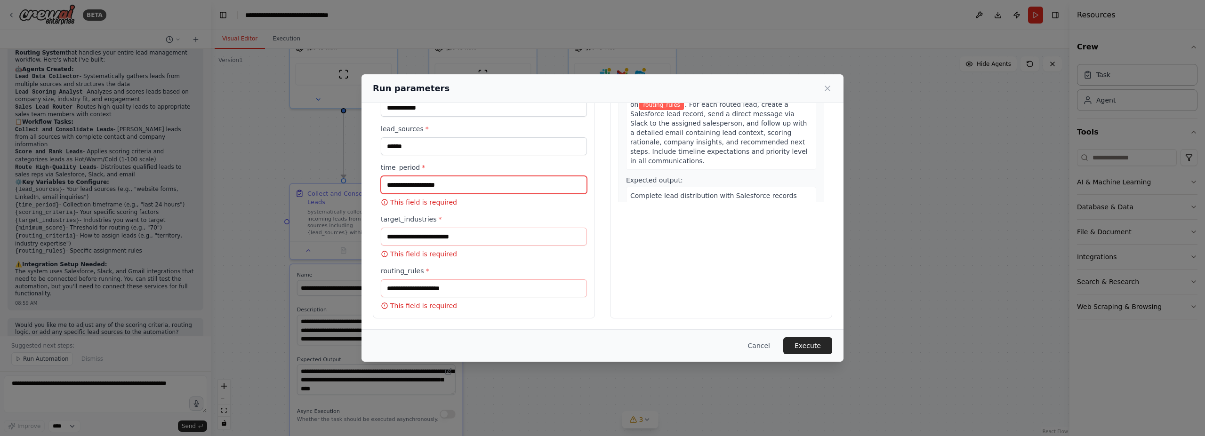
click at [450, 186] on input "time_period *" at bounding box center [484, 185] width 206 height 18
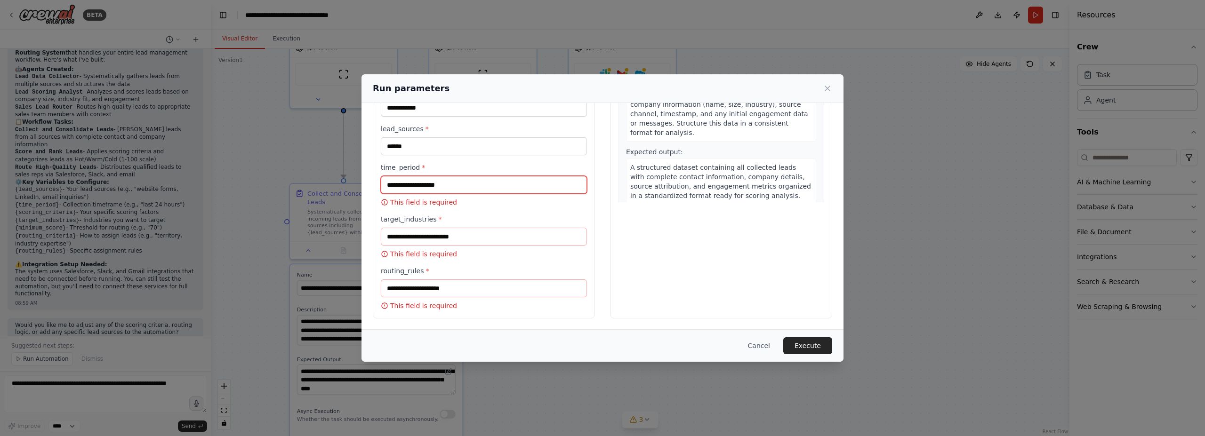
scroll to position [0, 0]
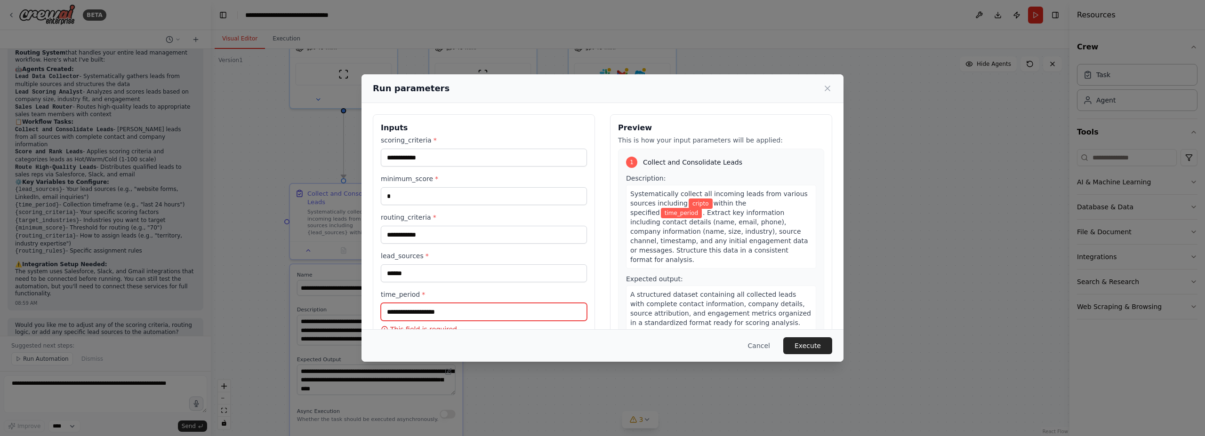
click at [462, 319] on input "time_period *" at bounding box center [484, 312] width 206 height 18
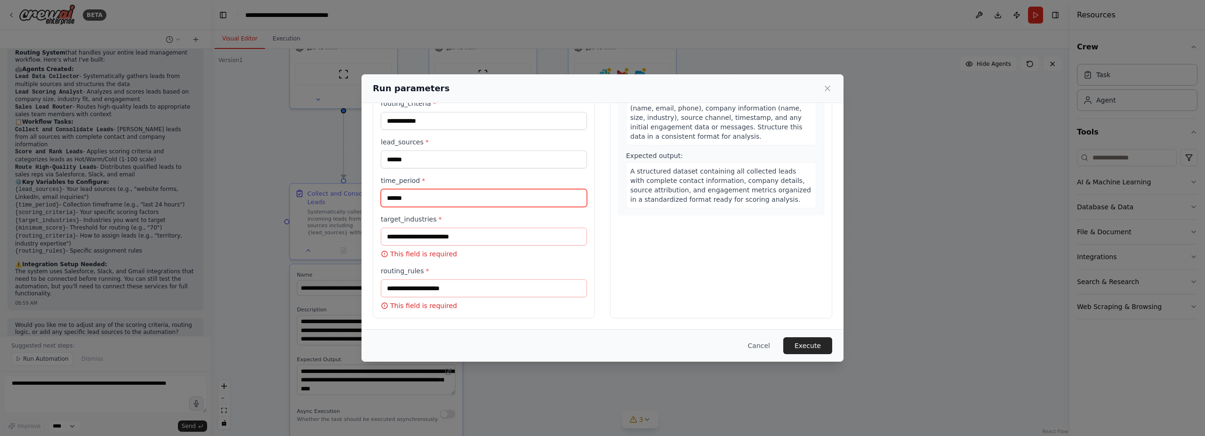
scroll to position [114, 0]
type input "******"
click at [448, 241] on input "target_industries *" at bounding box center [484, 237] width 206 height 18
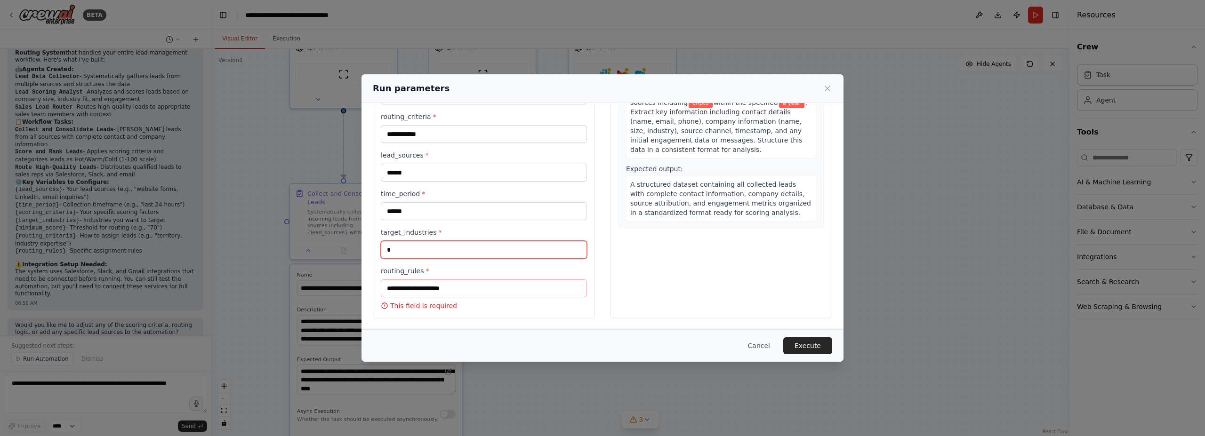
scroll to position [101, 0]
type input "**********"
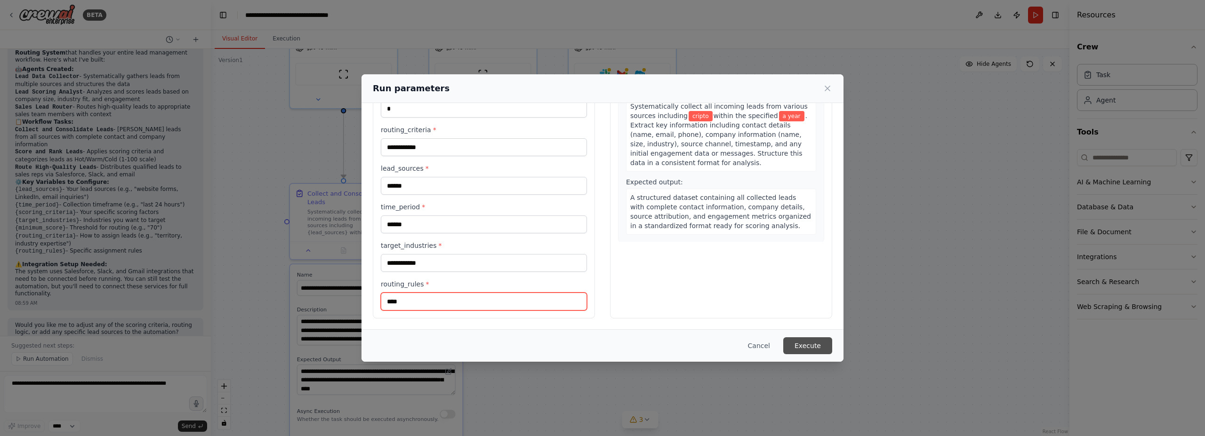
type input "****"
click at [820, 346] on button "Execute" at bounding box center [807, 345] width 49 height 17
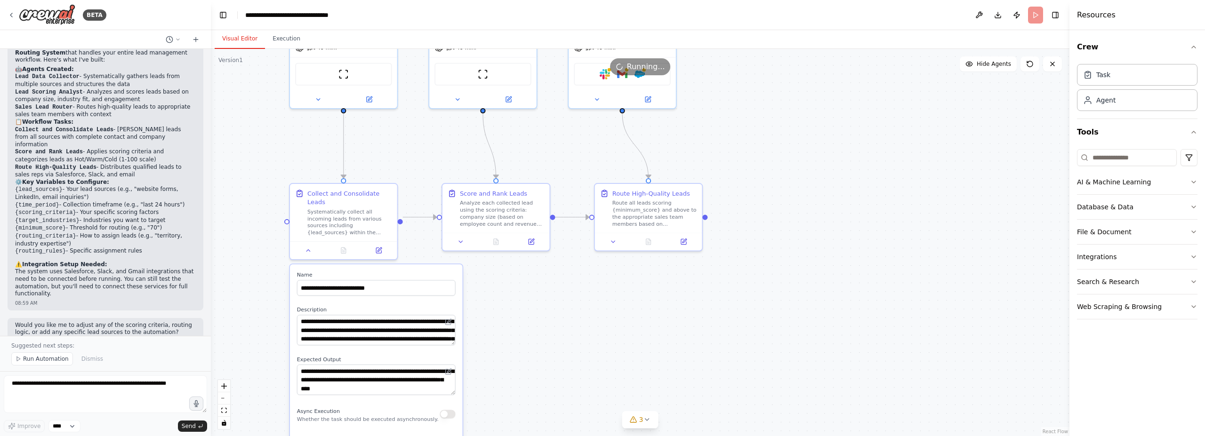
click at [687, 313] on div ".deletable-edge-delete-btn { width: 20px; height: 20px; border: 0px solid #ffff…" at bounding box center [640, 242] width 858 height 387
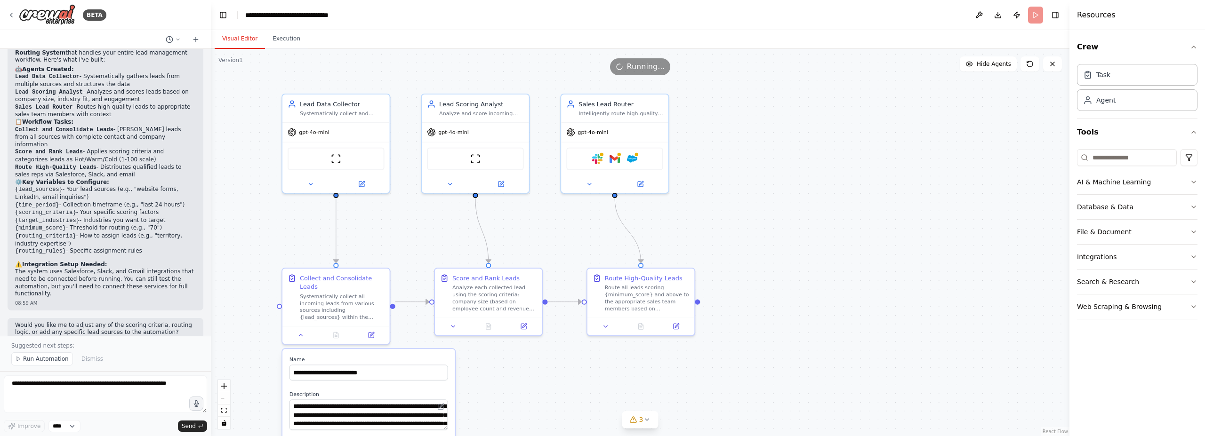
drag, startPoint x: 786, startPoint y: 257, endPoint x: 778, endPoint y: 341, distance: 84.1
click at [778, 341] on div ".deletable-edge-delete-btn { width: 20px; height: 20px; border: 0px solid #ffff…" at bounding box center [640, 242] width 858 height 387
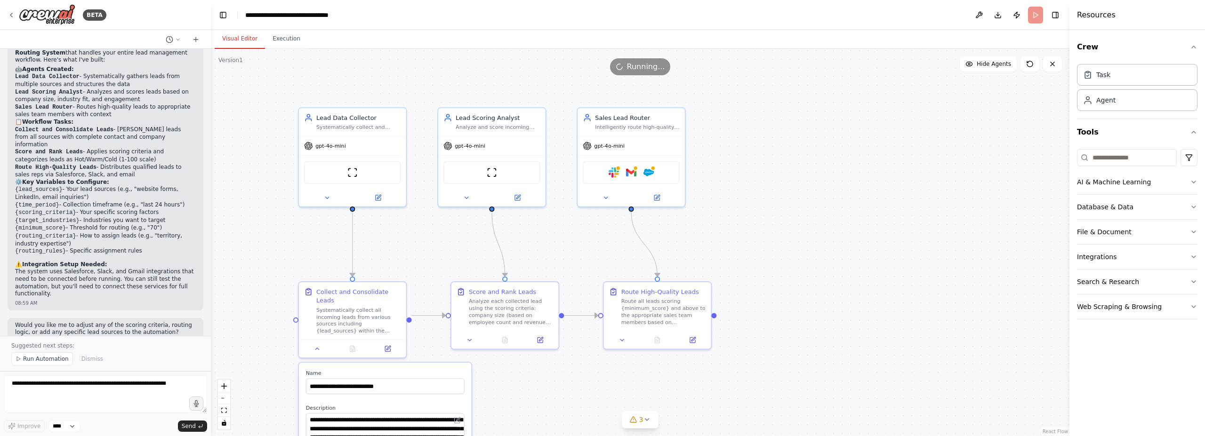
drag, startPoint x: 786, startPoint y: 208, endPoint x: 810, endPoint y: 228, distance: 32.1
click at [810, 228] on div ".deletable-edge-delete-btn { width: 20px; height: 20px; border: 0px solid #ffff…" at bounding box center [640, 242] width 858 height 387
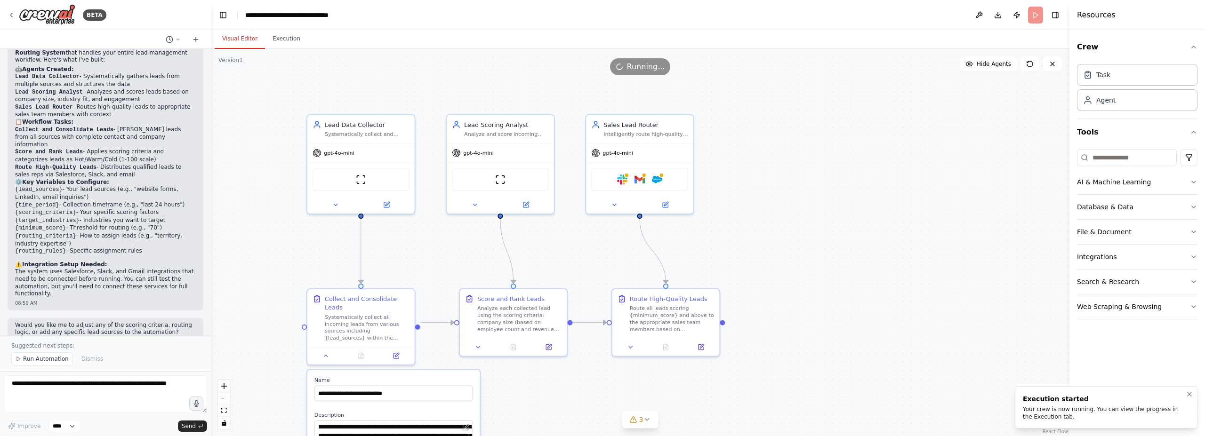
click at [1157, 413] on div "Your crew is now running. You can view the progress in the Execution tab." at bounding box center [1104, 413] width 163 height 15
click at [1057, 13] on button "Toggle Right Sidebar" at bounding box center [1055, 14] width 13 height 13
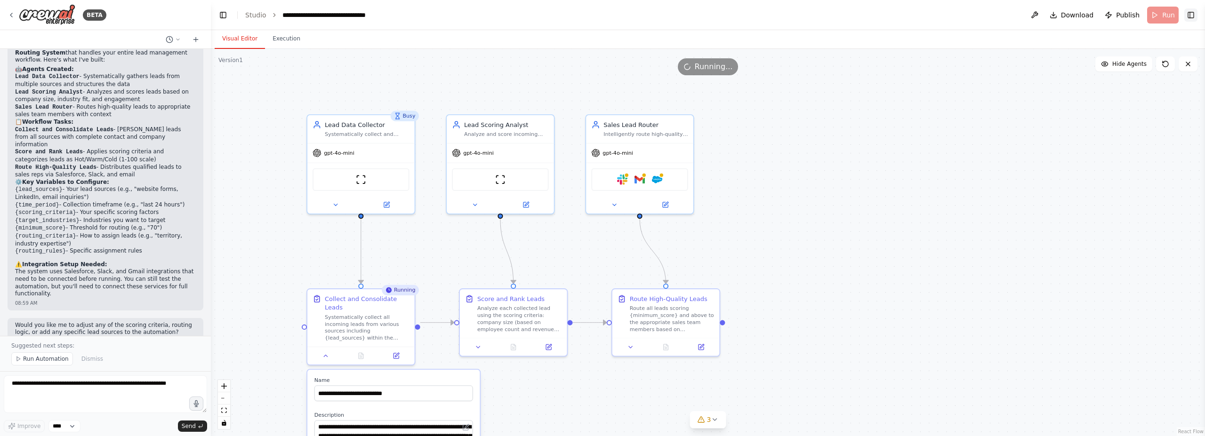
click at [1194, 12] on button "Toggle Right Sidebar" at bounding box center [1190, 14] width 13 height 13
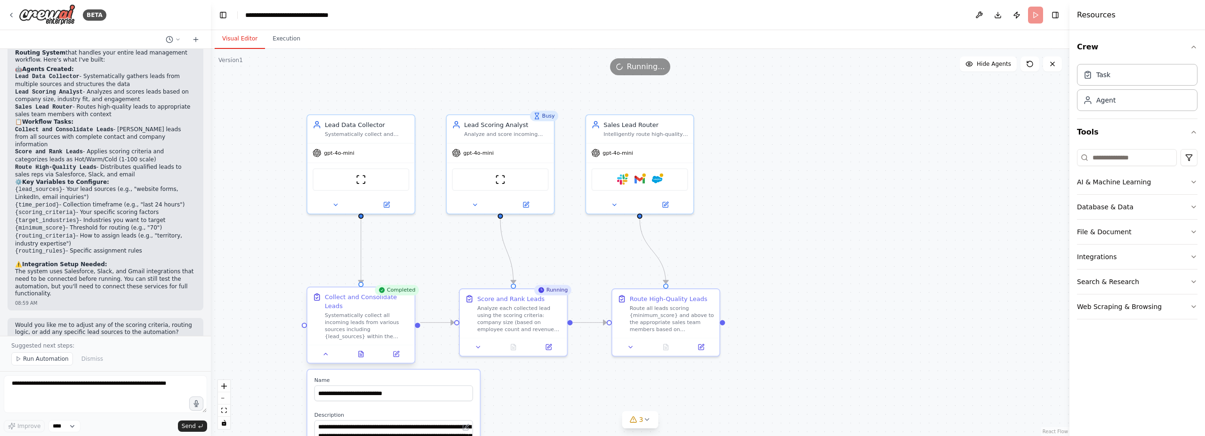
click at [359, 317] on div "Systematically collect all incoming leads from various sources including {lead_…" at bounding box center [367, 326] width 85 height 28
click at [329, 351] on icon at bounding box center [325, 354] width 7 height 7
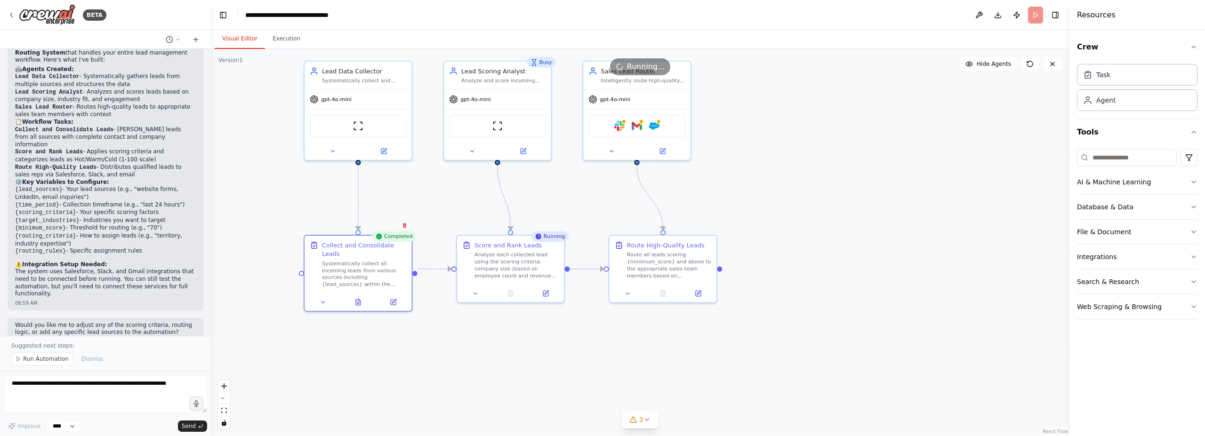
drag, startPoint x: 441, startPoint y: 372, endPoint x: 438, endPoint y: 318, distance: 54.2
click at [438, 318] on div ".deletable-edge-delete-btn { width: 20px; height: 20px; border: 0px solid #ffff…" at bounding box center [640, 242] width 858 height 387
click at [333, 146] on icon at bounding box center [332, 148] width 7 height 7
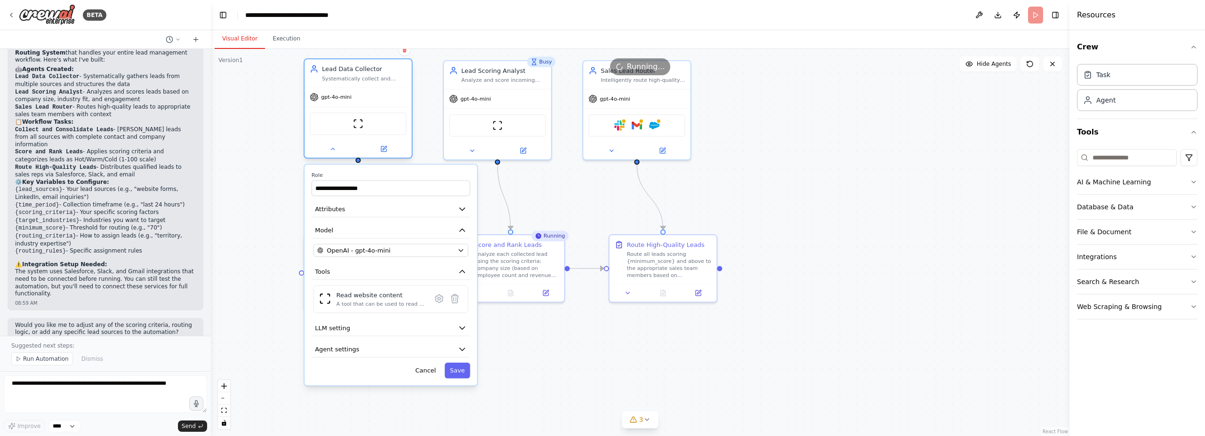
click at [334, 154] on div at bounding box center [358, 148] width 107 height 17
click at [336, 148] on icon at bounding box center [332, 148] width 7 height 7
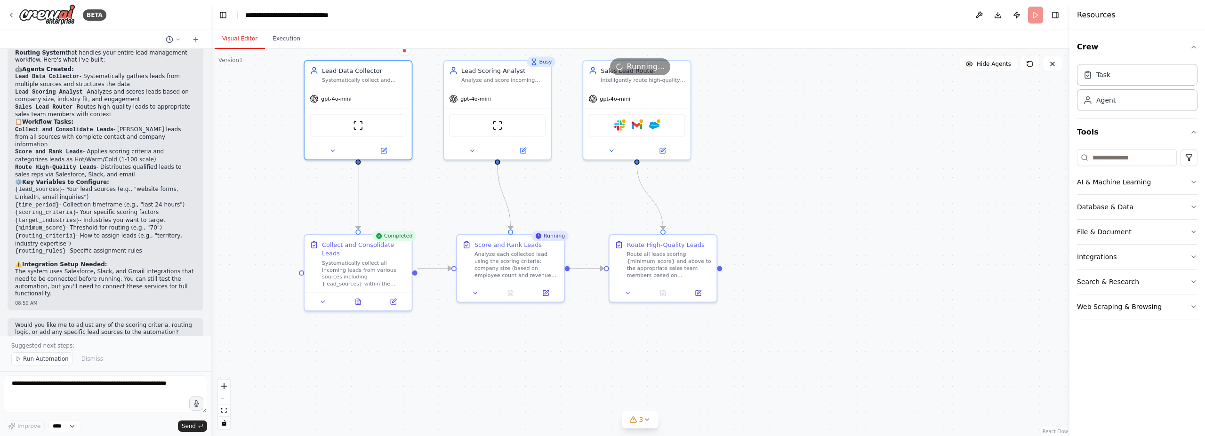
click at [299, 266] on div ".deletable-edge-delete-btn { width: 20px; height: 20px; border: 0px solid #ffff…" at bounding box center [640, 242] width 858 height 387
click at [359, 225] on circle "Edge from e7b1aa9e-e9f8-49e8-8d02-1af7167d6287 to 596bbdcd-18cc-4626-8d56-6ccb8…" at bounding box center [358, 225] width 9 height 9
drag, startPoint x: 358, startPoint y: 160, endPoint x: 359, endPoint y: 228, distance: 67.8
click at [359, 228] on div ".deletable-edge-delete-btn { width: 20px; height: 20px; border: 0px solid #ffff…" at bounding box center [640, 242] width 858 height 387
click at [426, 201] on div ".deletable-edge-delete-btn { width: 20px; height: 20px; border: 0px solid #ffff…" at bounding box center [640, 242] width 858 height 387
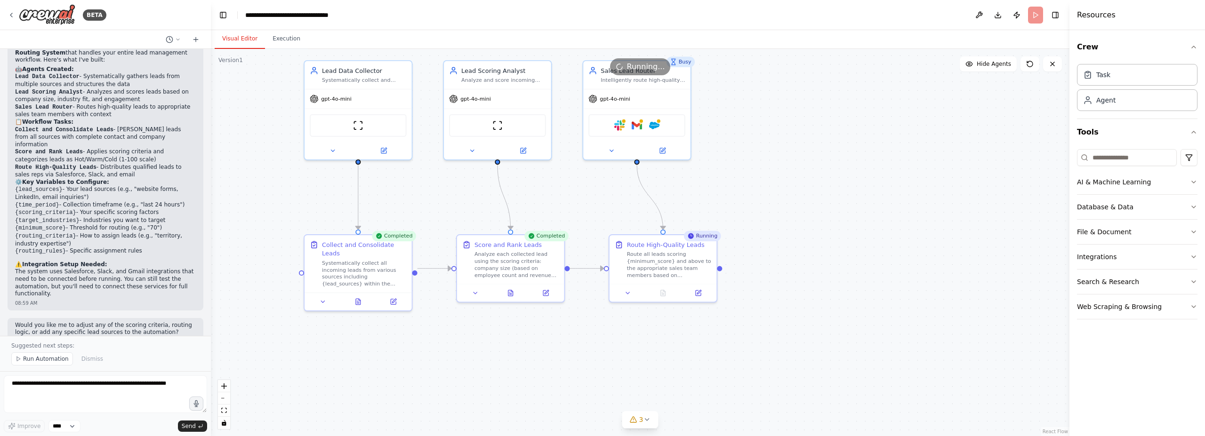
click at [635, 65] on span "Running..." at bounding box center [646, 66] width 38 height 11
click at [584, 196] on div ".deletable-edge-delete-btn { width: 20px; height: 20px; border: 0px solid #ffff…" at bounding box center [640, 242] width 858 height 387
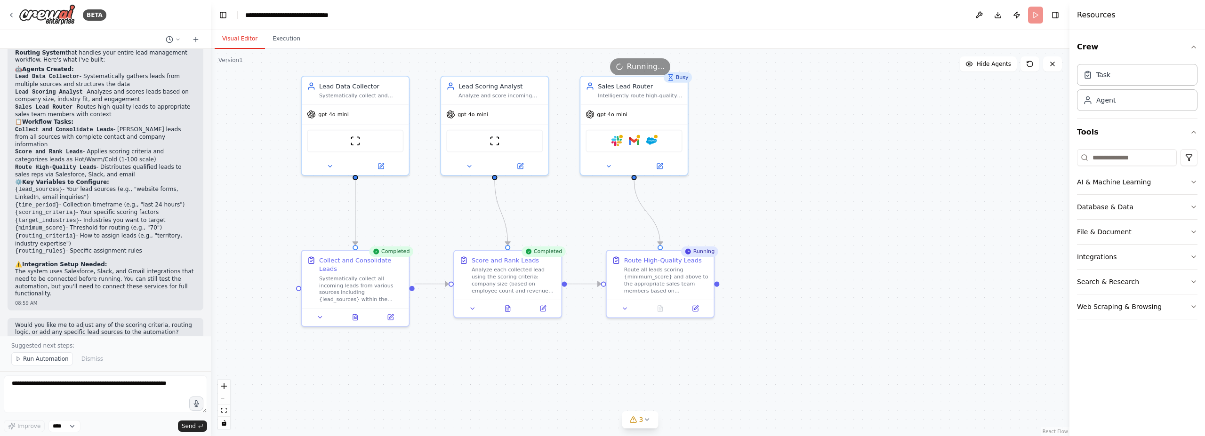
drag, startPoint x: 584, startPoint y: 196, endPoint x: 581, endPoint y: 211, distance: 15.8
click at [581, 211] on div ".deletable-edge-delete-btn { width: 20px; height: 20px; border: 0px solid #ffff…" at bounding box center [640, 242] width 858 height 387
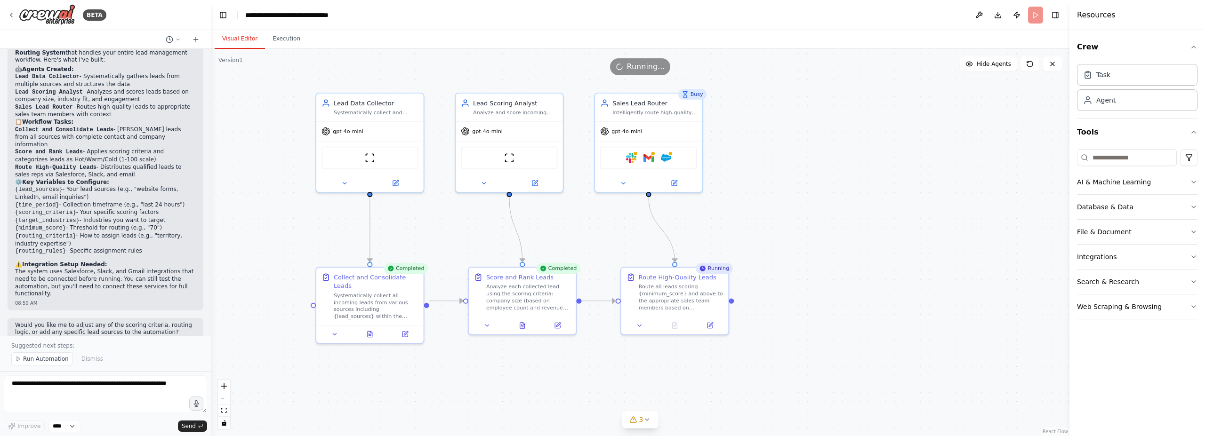
drag, startPoint x: 574, startPoint y: 212, endPoint x: 588, endPoint y: 229, distance: 22.4
click at [588, 229] on div ".deletable-edge-delete-btn { width: 20px; height: 20px; border: 0px solid #ffff…" at bounding box center [640, 242] width 858 height 387
click at [645, 420] on icon at bounding box center [647, 420] width 8 height 8
click at [736, 347] on button "3" at bounding box center [640, 352] width 228 height 17
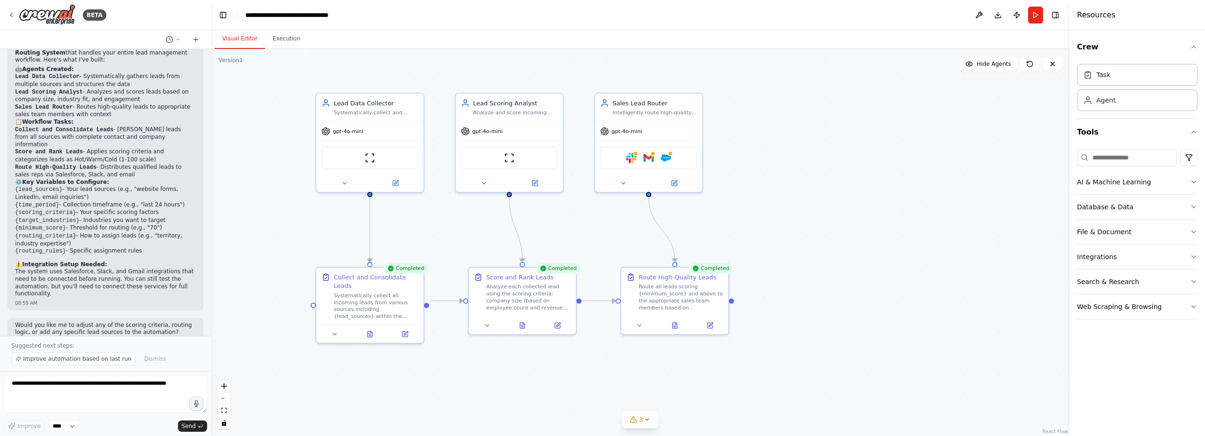
click at [802, 218] on div ".deletable-edge-delete-btn { width: 20px; height: 20px; border: 0px solid #ffff…" at bounding box center [640, 242] width 858 height 387
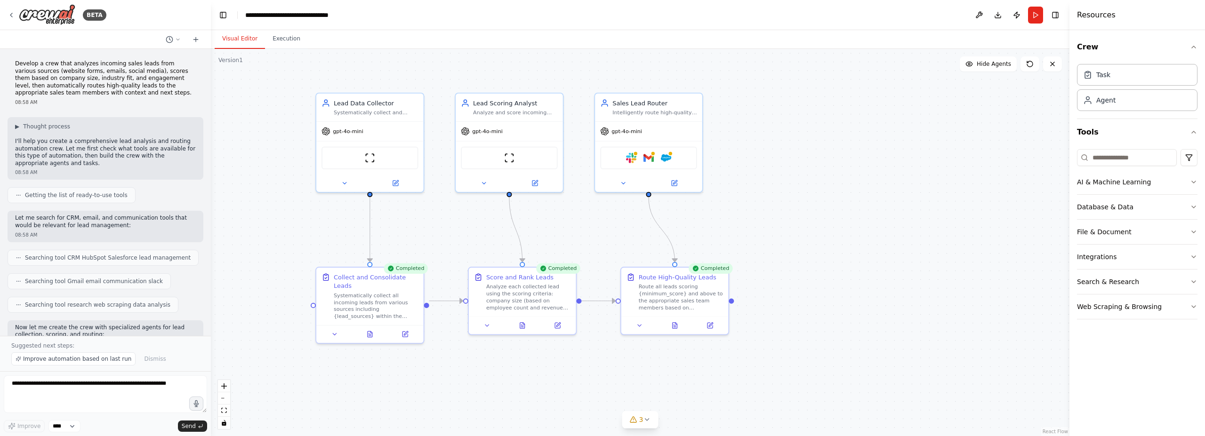
scroll to position [633, 0]
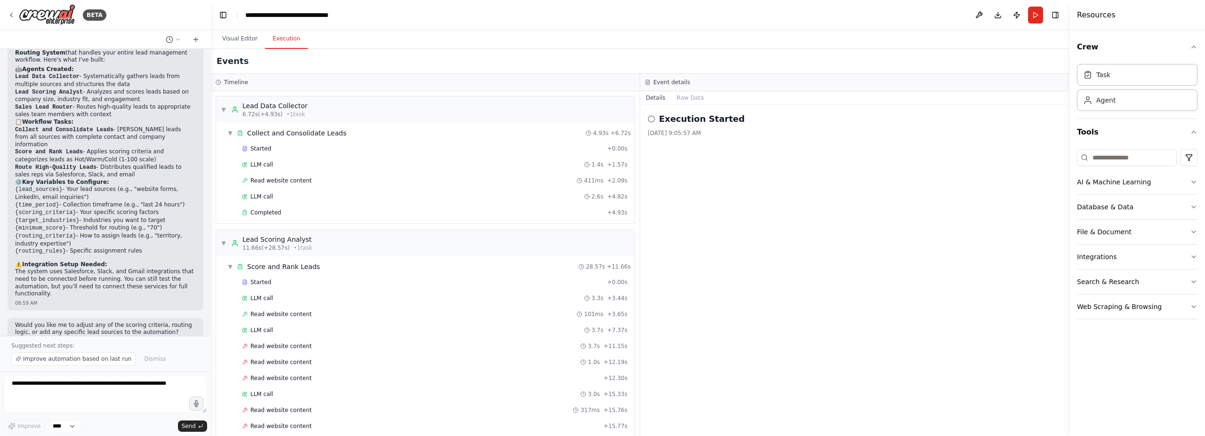
click at [273, 39] on button "Execution" at bounding box center [286, 39] width 43 height 20
click at [331, 180] on div "Read website content 411ms + 2.09s" at bounding box center [434, 181] width 385 height 8
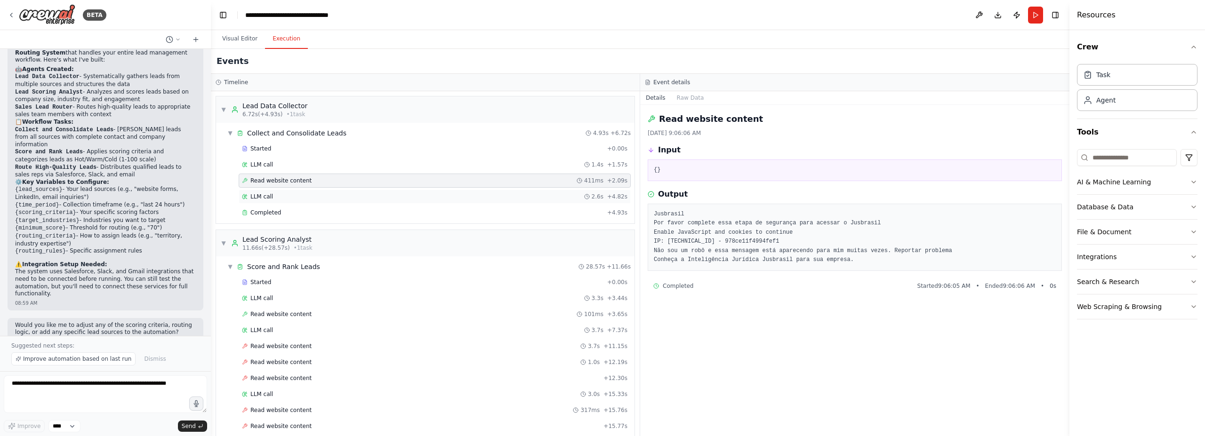
click at [409, 193] on div "LLM call 2.6s + 4.82s" at bounding box center [434, 197] width 385 height 8
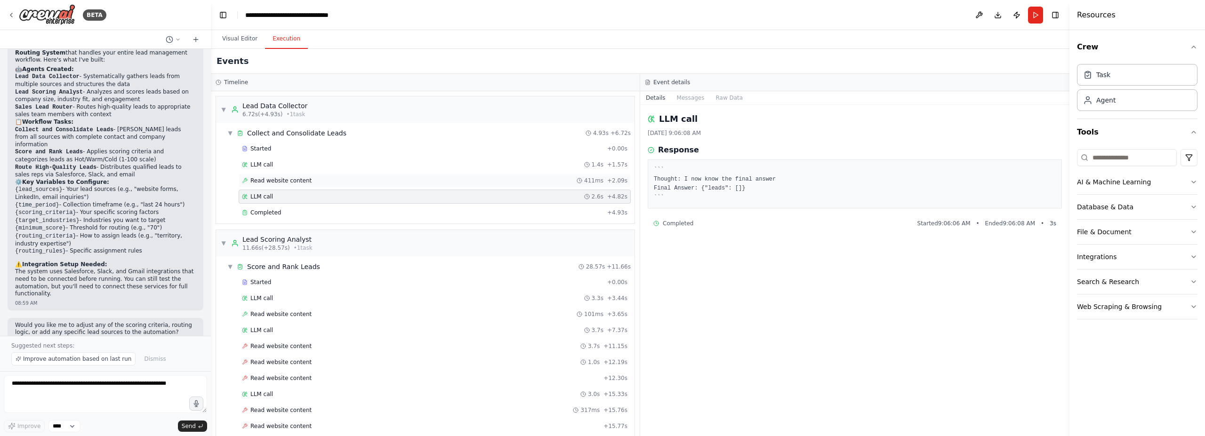
click at [354, 176] on div "Read website content 411ms + 2.09s" at bounding box center [435, 181] width 392 height 14
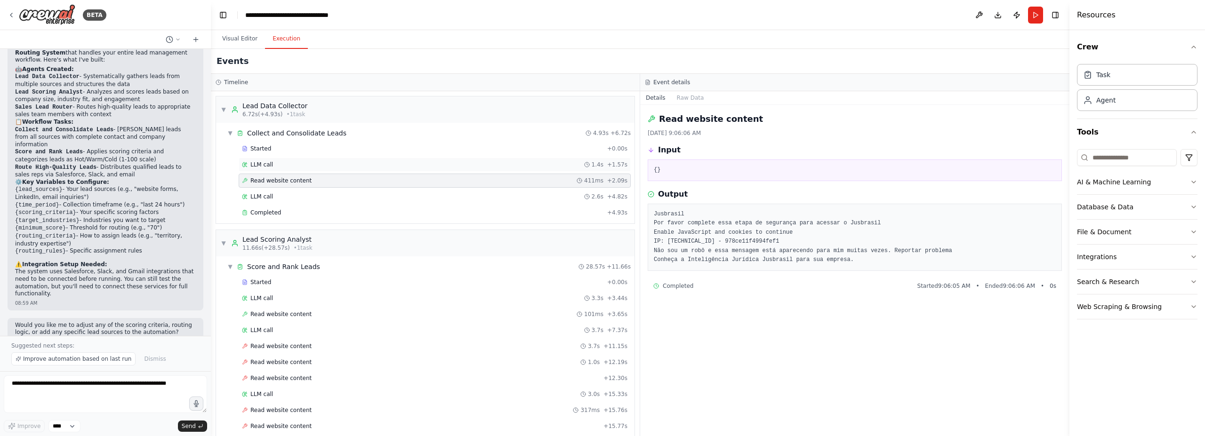
click at [322, 164] on div "LLM call 1.4s + 1.57s" at bounding box center [434, 165] width 385 height 8
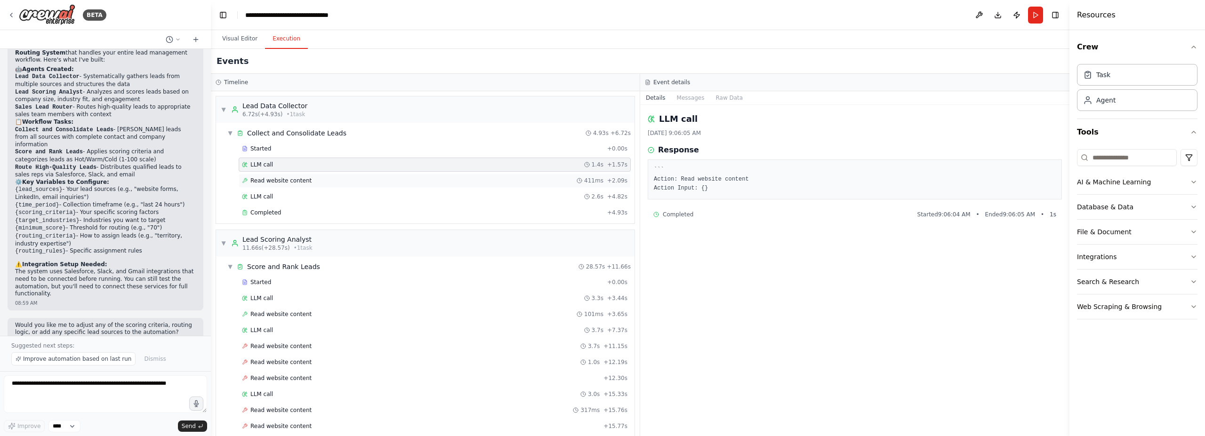
click at [307, 176] on div "Read website content 411ms + 2.09s" at bounding box center [435, 181] width 392 height 14
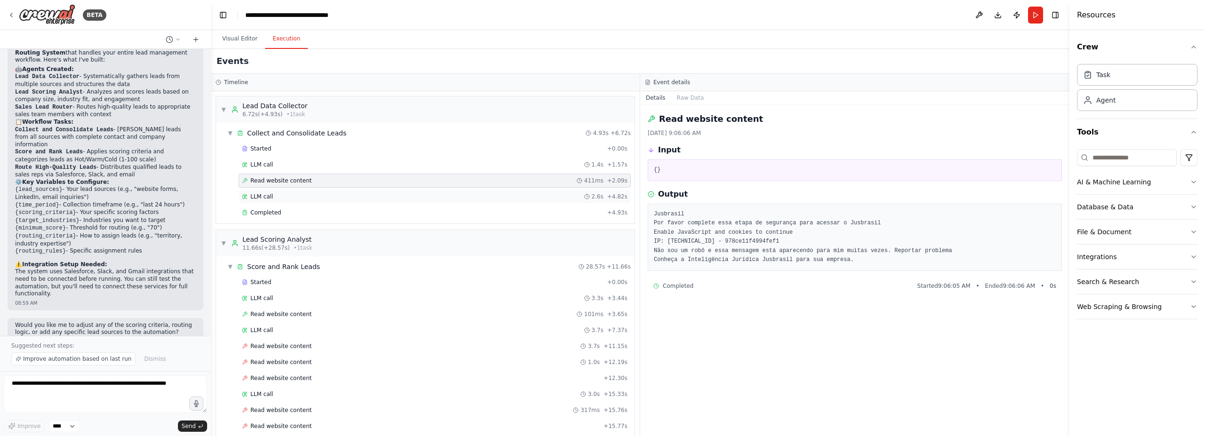
click at [289, 193] on div "LLM call 2.6s + 4.82s" at bounding box center [434, 197] width 385 height 8
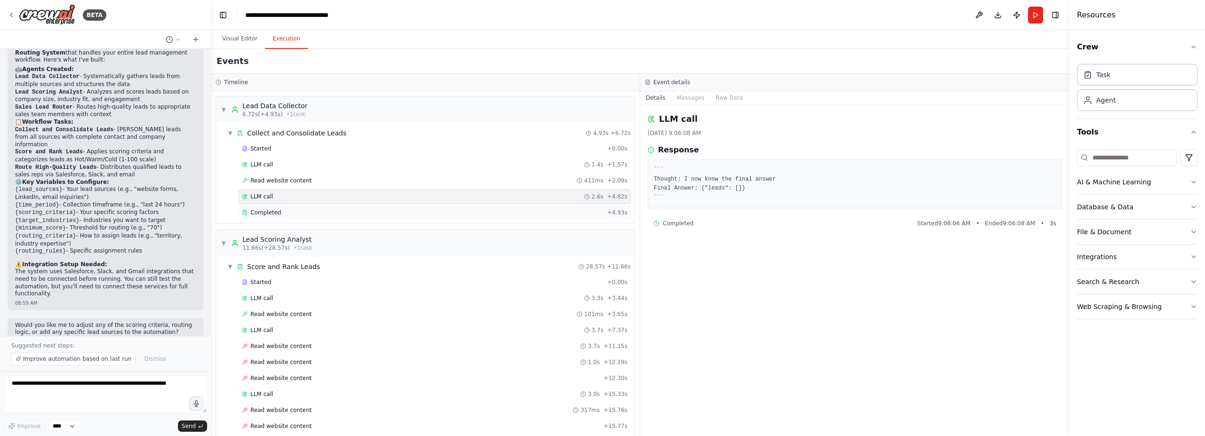
click at [277, 214] on span "Completed" at bounding box center [265, 213] width 31 height 8
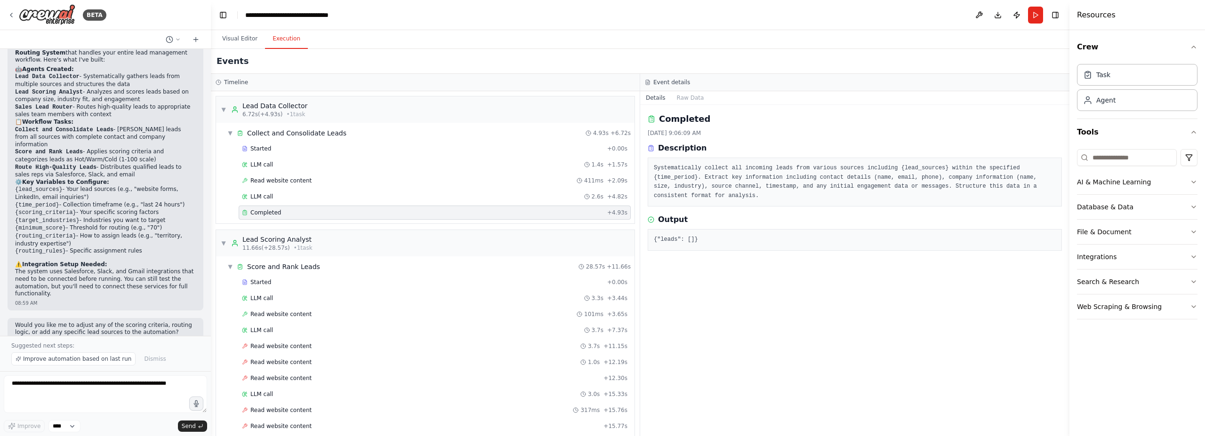
scroll to position [102, 0]
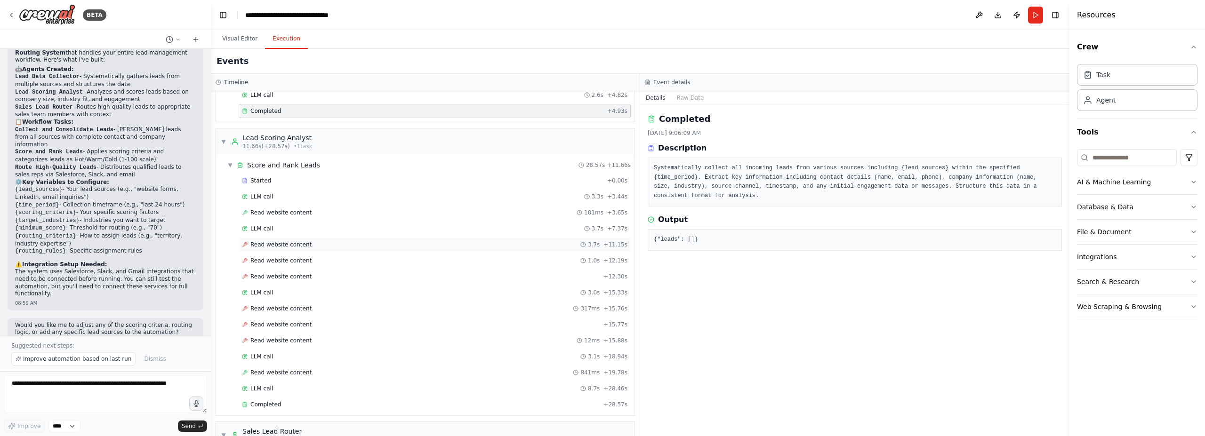
click at [341, 248] on div "Read website content 3.7s + 11.15s" at bounding box center [434, 245] width 385 height 8
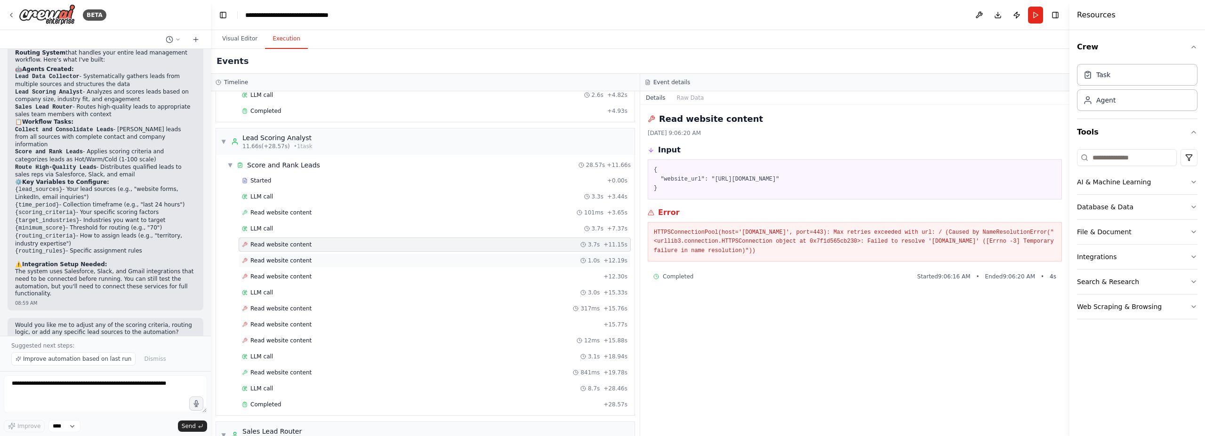
click at [328, 260] on div "Read website content 1.0s + 12.19s" at bounding box center [434, 261] width 385 height 8
click at [324, 270] on div "Read website content + 12.30s" at bounding box center [435, 277] width 392 height 14
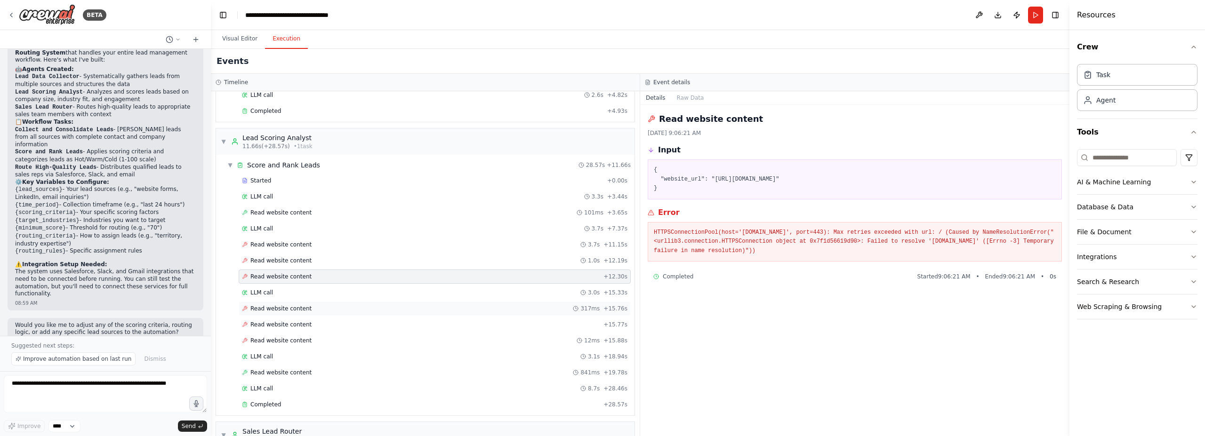
click at [313, 306] on div "Read website content 317ms + 15.76s" at bounding box center [434, 309] width 385 height 8
click at [304, 330] on div "Read website content + 15.77s" at bounding box center [435, 325] width 392 height 14
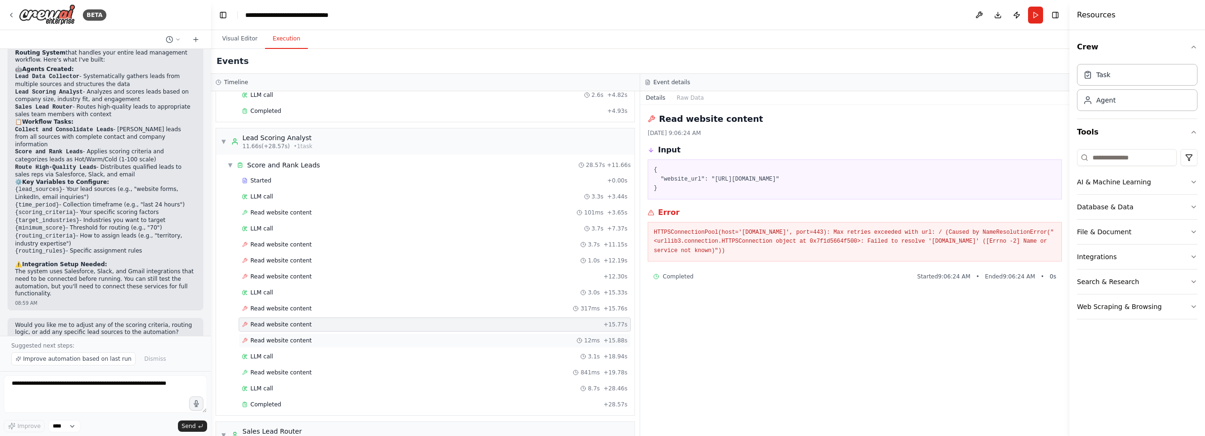
click at [303, 346] on div "Read website content 12ms + 15.88s" at bounding box center [435, 341] width 392 height 14
click at [322, 211] on div "Read website content 101ms + 3.65s" at bounding box center [434, 213] width 385 height 8
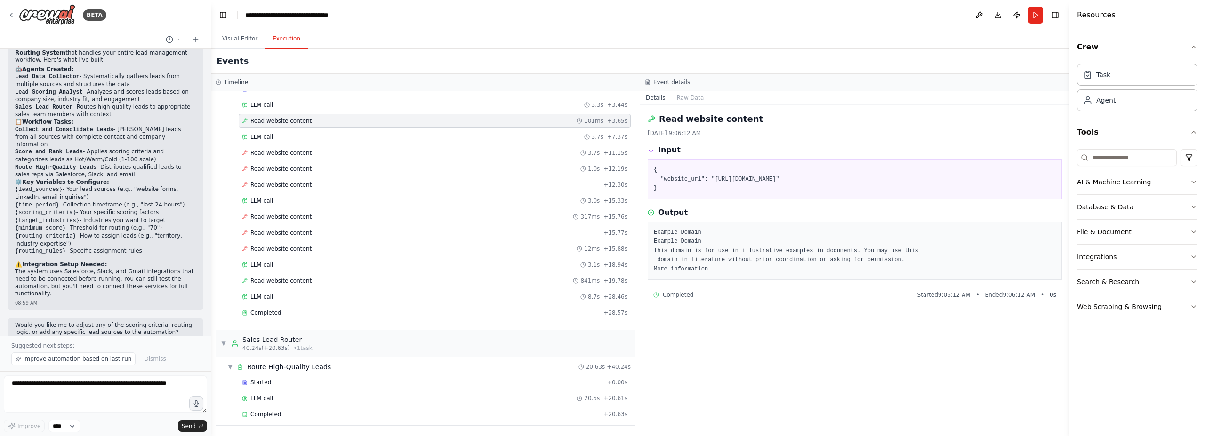
scroll to position [0, 0]
